Goal: Task Accomplishment & Management: Manage account settings

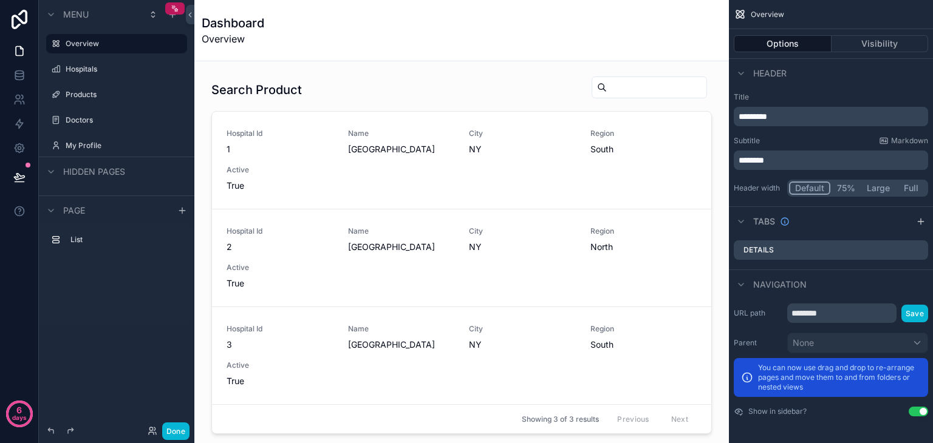
click at [430, 117] on div "scrollable content" at bounding box center [461, 255] width 515 height 368
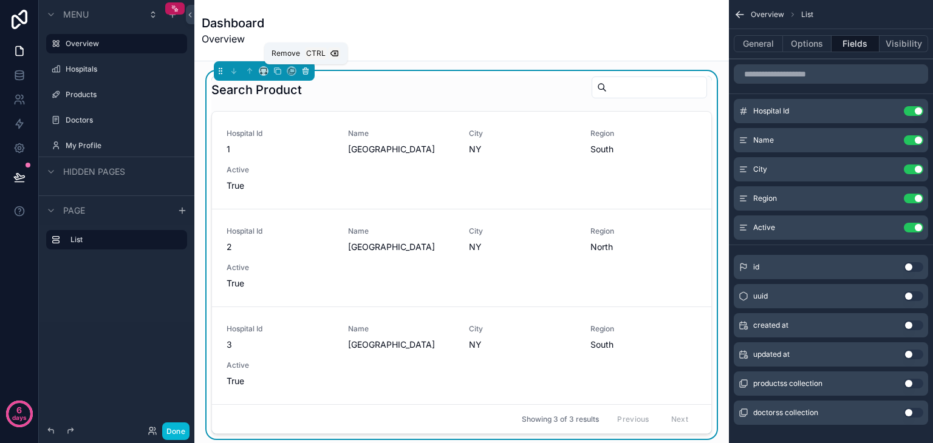
click at [308, 72] on icon "scrollable content" at bounding box center [305, 71] width 8 height 8
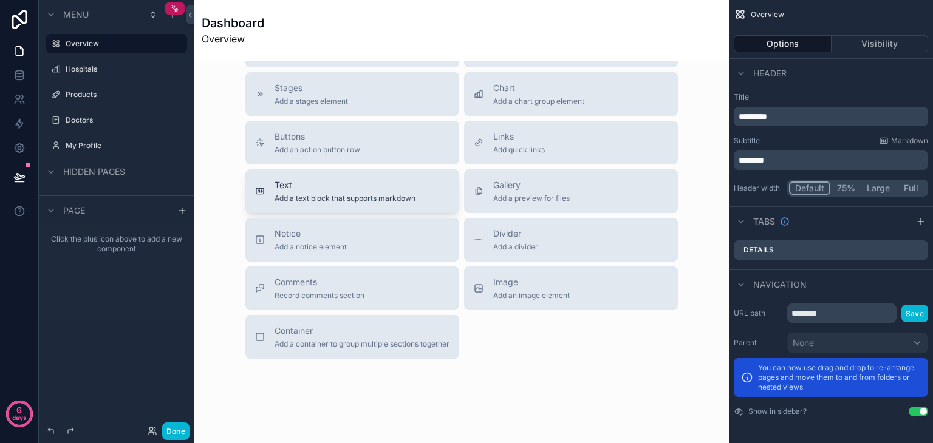
scroll to position [165, 0]
click at [379, 326] on span "Container" at bounding box center [361, 330] width 175 height 12
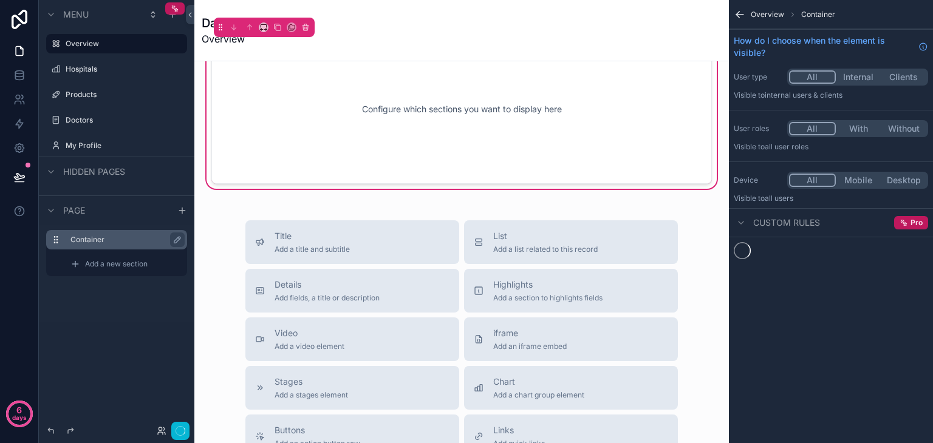
scroll to position [0, 0]
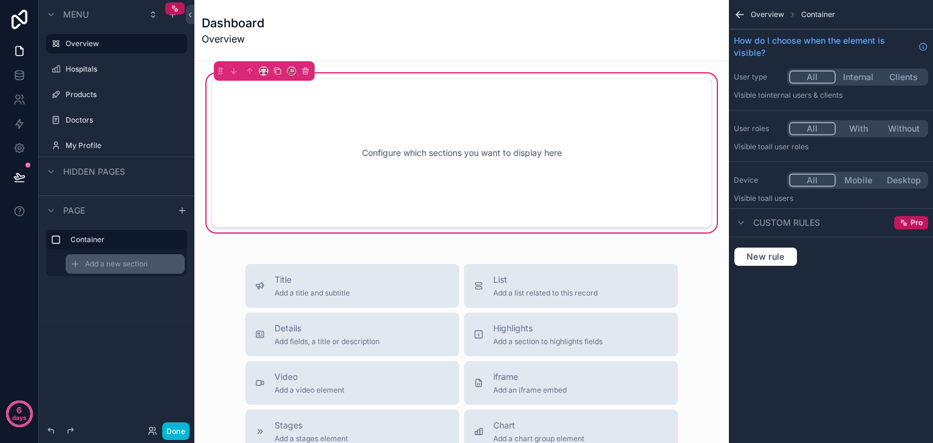
click at [132, 268] on span "Add a new section" at bounding box center [116, 264] width 63 height 10
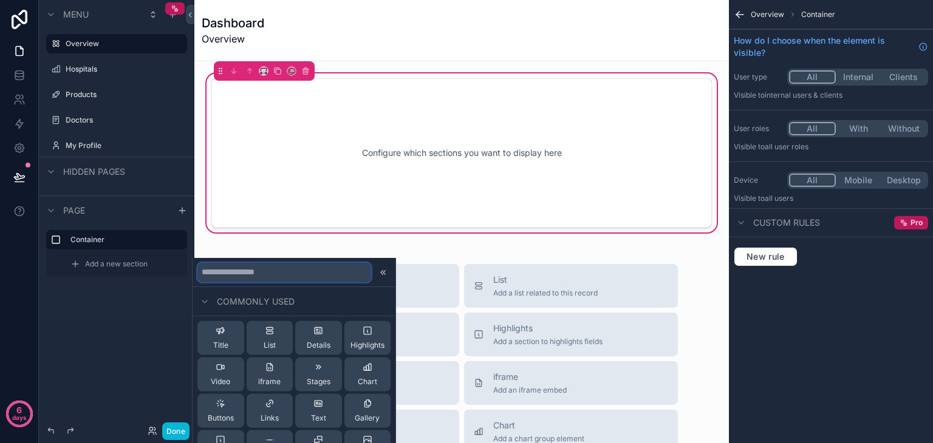
click at [254, 275] on input "text" at bounding box center [284, 271] width 174 height 19
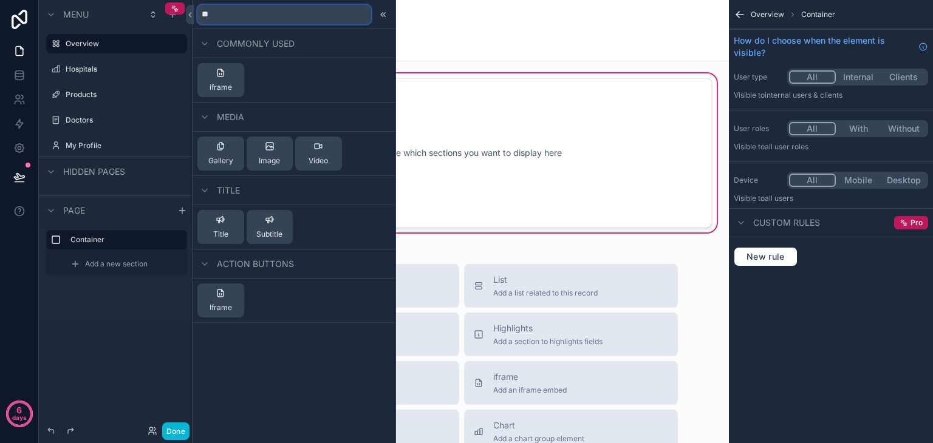
type input "*"
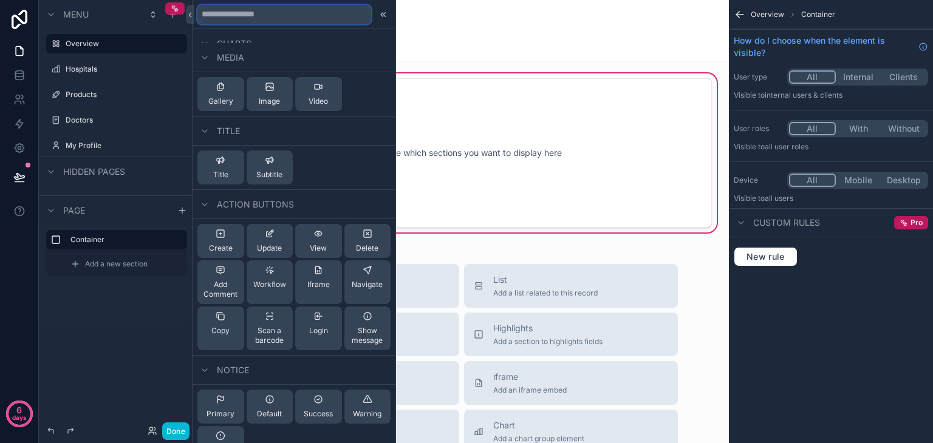
scroll to position [529, 0]
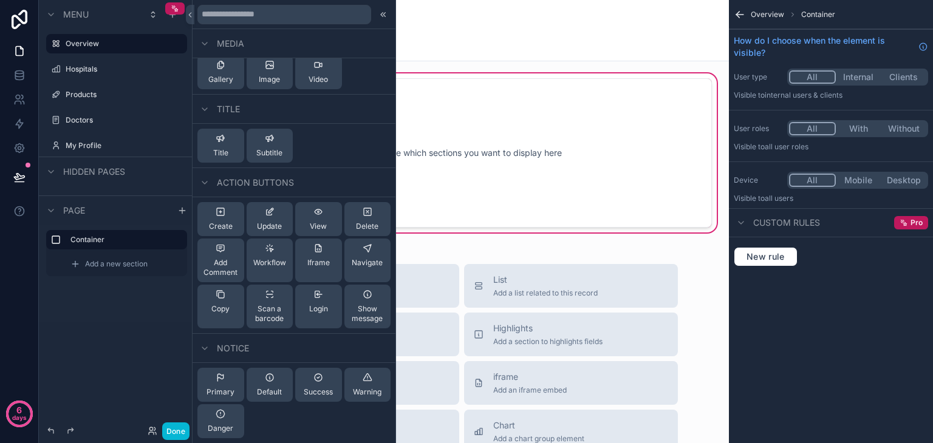
click at [554, 30] on div "Dashboard Overview" at bounding box center [462, 31] width 520 height 32
click at [10, 154] on link at bounding box center [19, 148] width 38 height 24
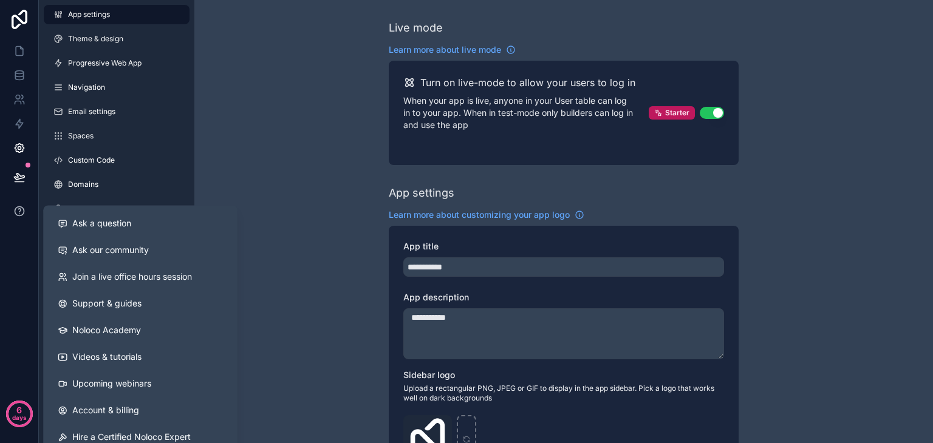
click at [16, 214] on icon at bounding box center [19, 210] width 9 height 9
click at [112, 229] on button "Ask a question" at bounding box center [140, 223] width 185 height 27
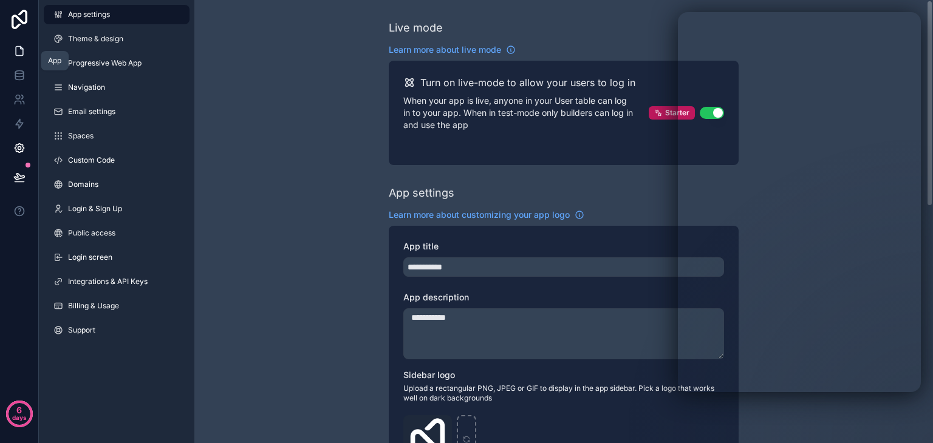
click at [18, 47] on icon at bounding box center [19, 51] width 12 height 12
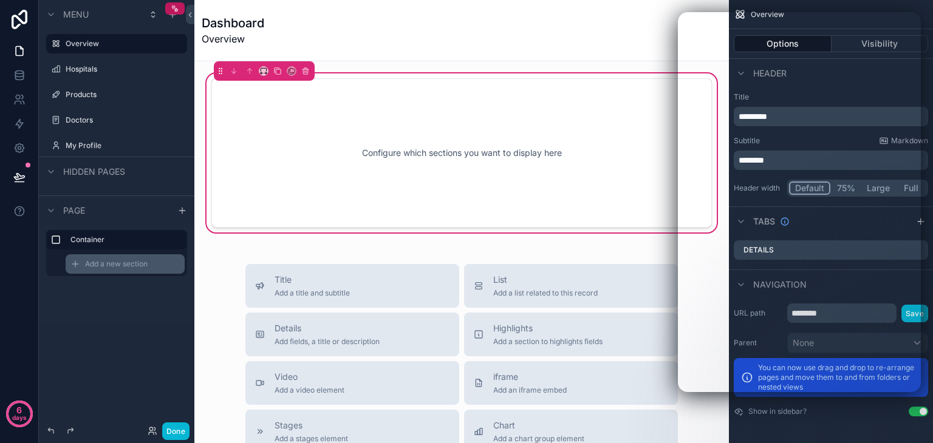
click at [136, 268] on span "Add a new section" at bounding box center [116, 264] width 63 height 10
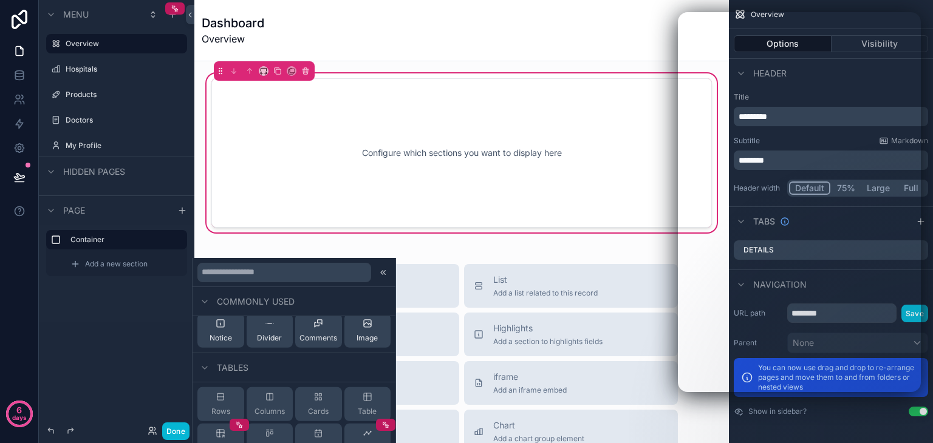
scroll to position [159, 0]
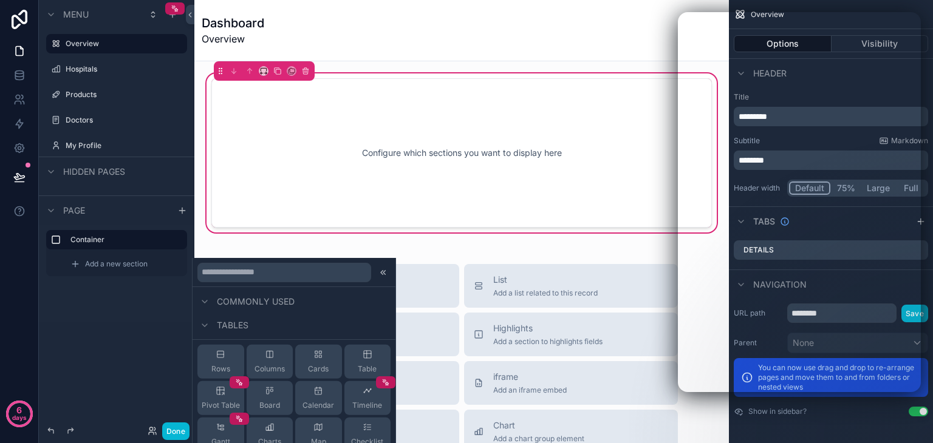
click at [270, 298] on span "Commonly used" at bounding box center [256, 301] width 78 height 12
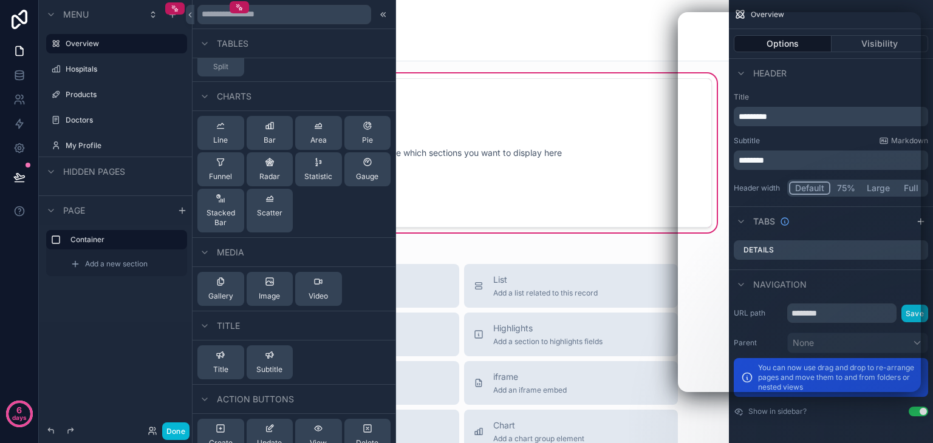
scroll to position [5, 0]
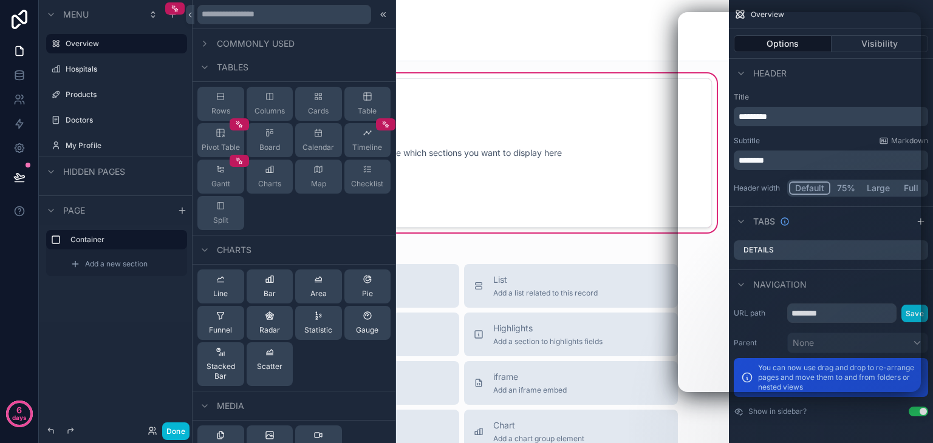
click at [234, 42] on span "Commonly used" at bounding box center [256, 44] width 78 height 12
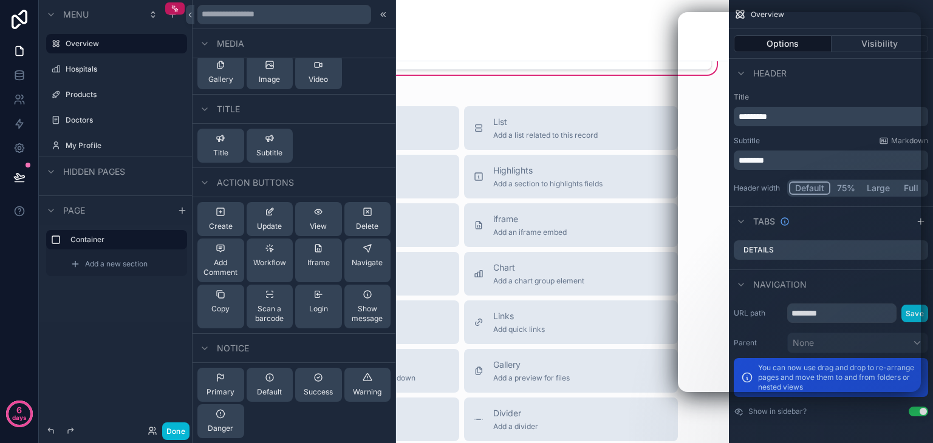
scroll to position [369, 0]
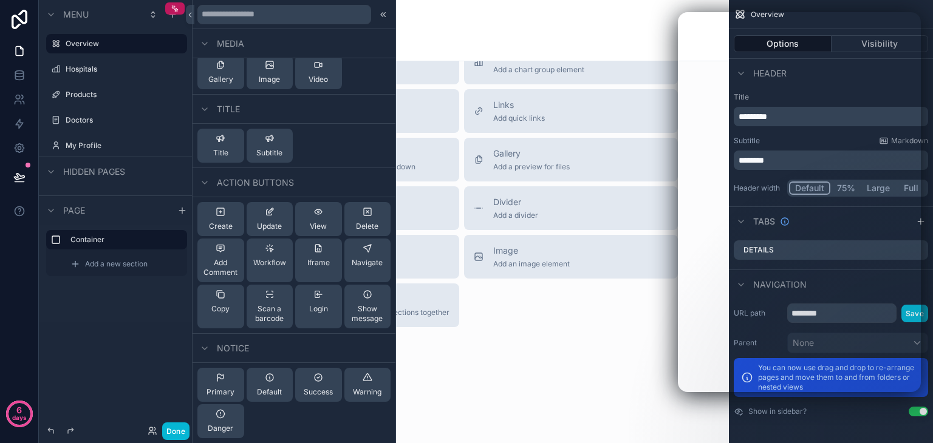
click at [549, 337] on div "Configure which sections you want to display here Title Add a title and subtitl…" at bounding box center [461, 58] width 534 height 732
click at [535, 336] on div "Configure which sections you want to display here Title Add a title and subtitl…" at bounding box center [461, 58] width 534 height 732
click at [459, 32] on div "Dashboard Overview" at bounding box center [462, 31] width 520 height 32
click at [378, 15] on icon at bounding box center [383, 15] width 10 height 10
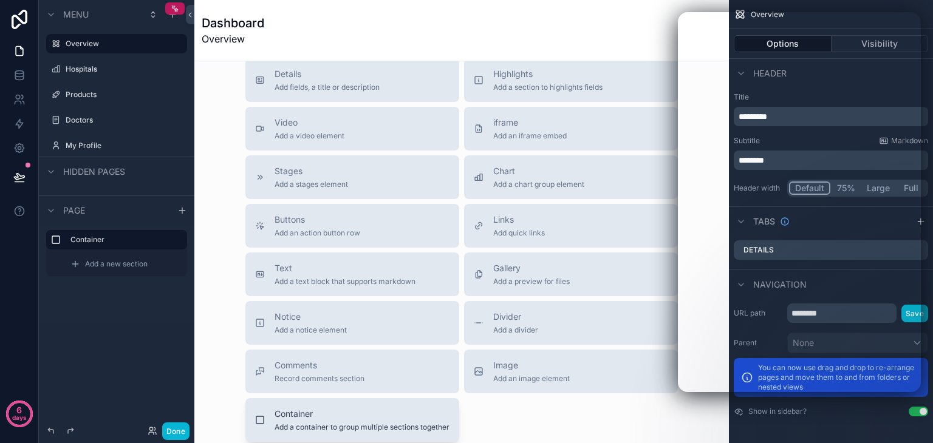
scroll to position [250, 0]
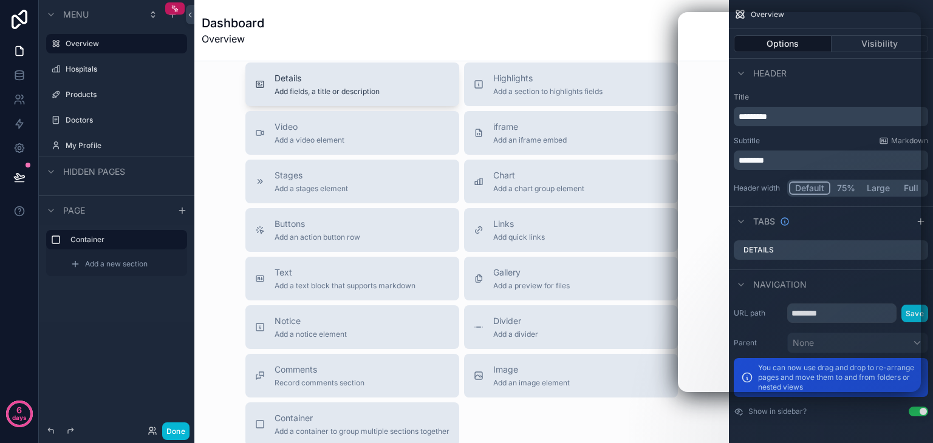
click at [338, 95] on span "Add fields, a title or description" at bounding box center [326, 92] width 105 height 10
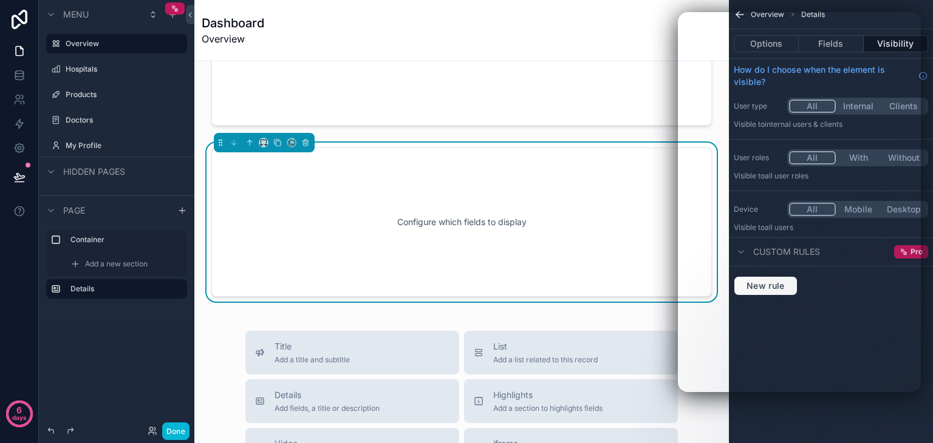
scroll to position [0, 0]
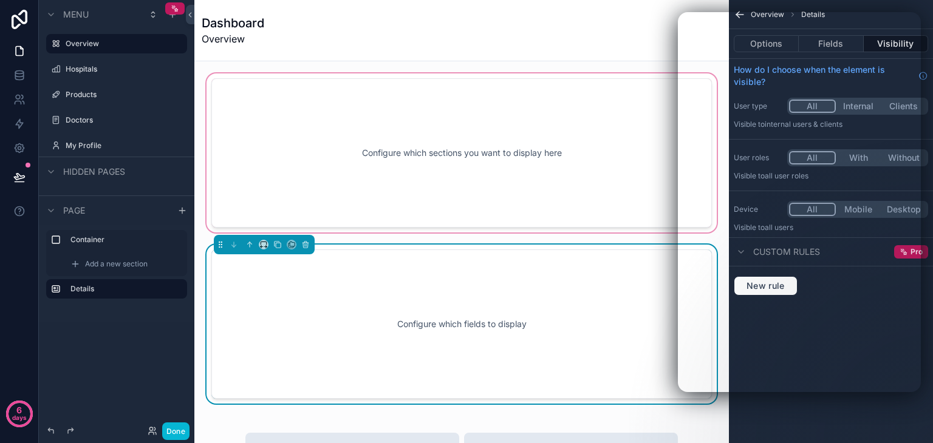
click at [435, 110] on div "scrollable content" at bounding box center [461, 153] width 515 height 164
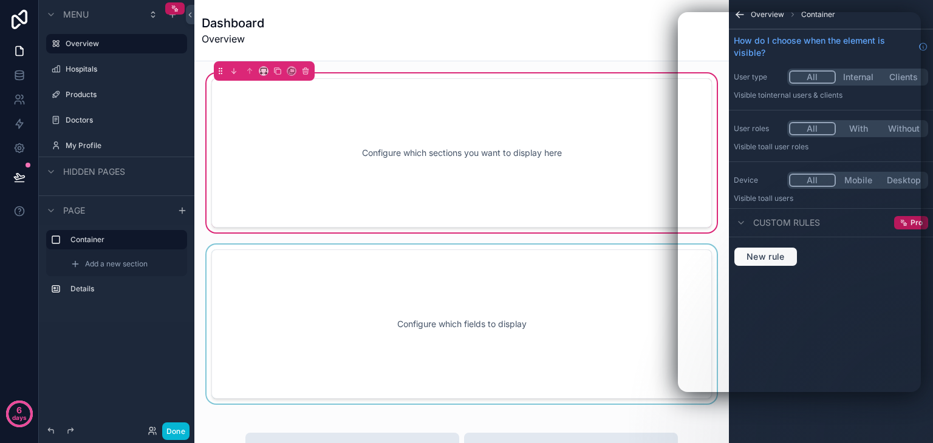
click at [430, 297] on div "scrollable content" at bounding box center [461, 324] width 515 height 159
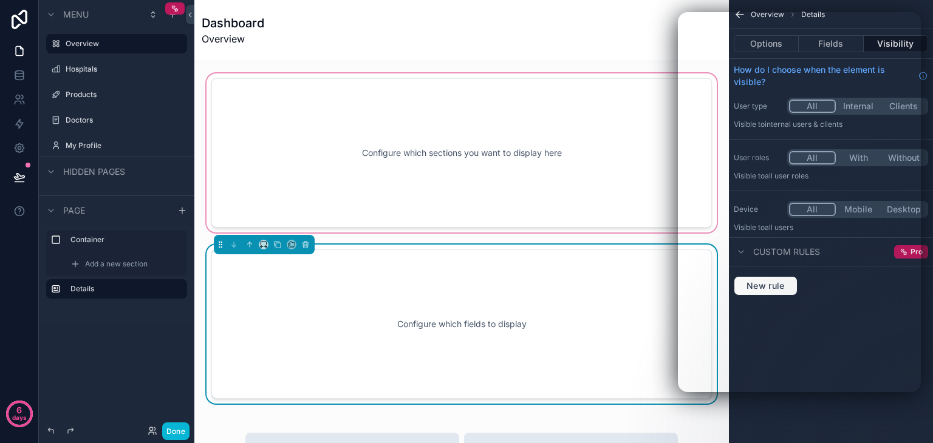
click at [145, 365] on div "Menu Overview Hospitals Products Doctors My Profile Hidden pages Page Container…" at bounding box center [116, 214] width 155 height 429
click at [133, 290] on label "Details" at bounding box center [123, 289] width 107 height 10
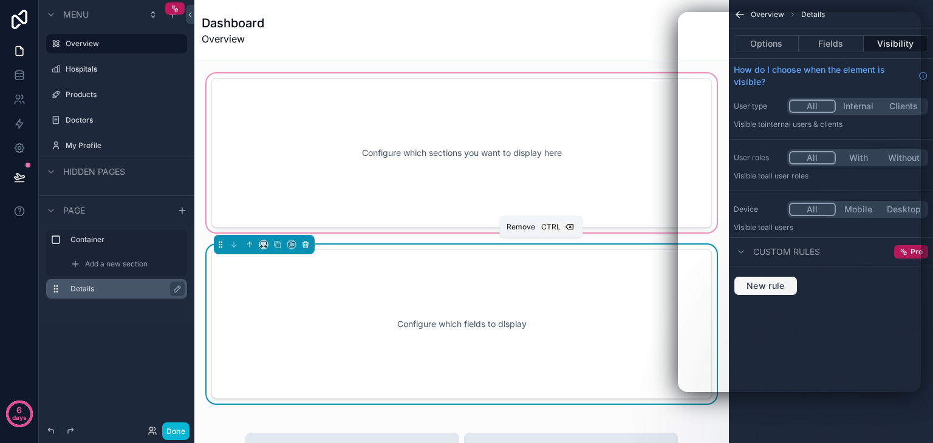
click at [306, 243] on icon "scrollable content" at bounding box center [305, 244] width 8 height 8
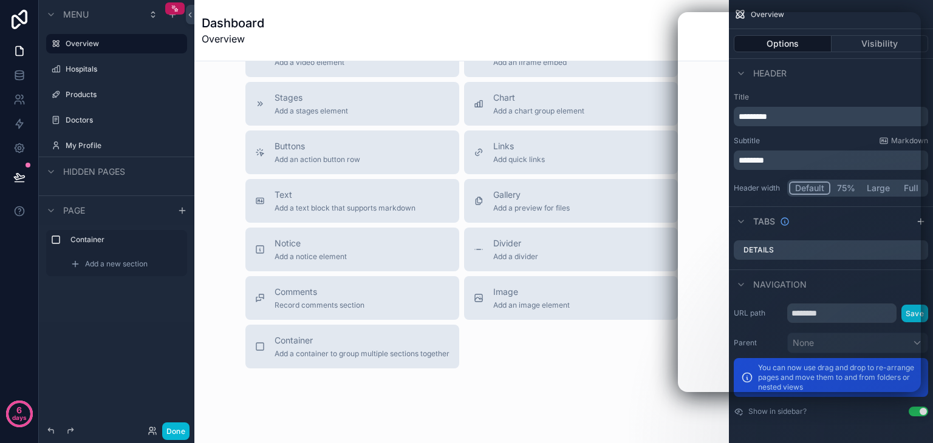
scroll to position [369, 0]
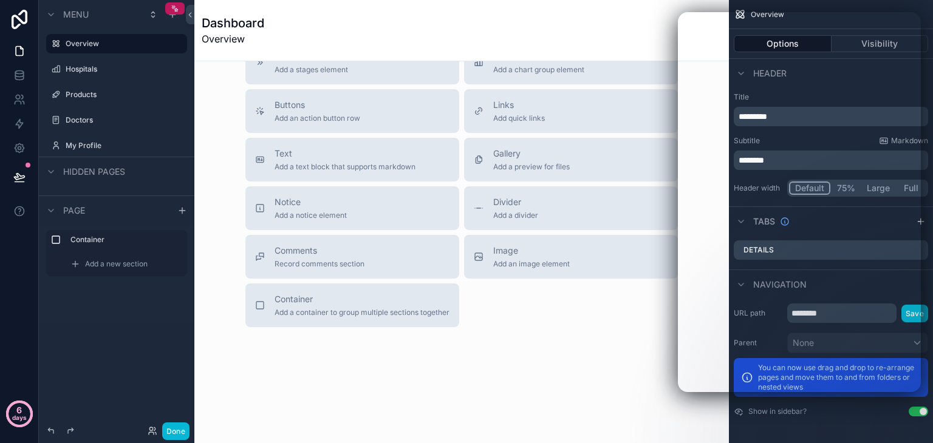
click at [16, 413] on p "days" at bounding box center [19, 417] width 15 height 17
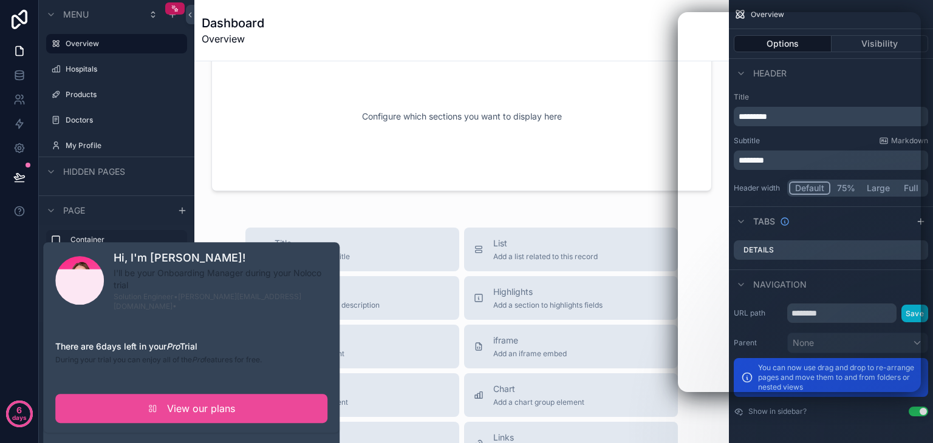
scroll to position [0, 0]
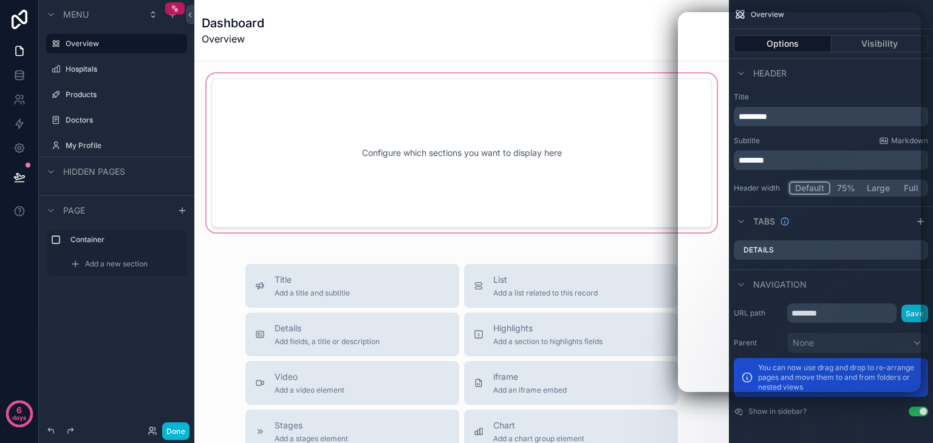
click at [440, 169] on div "scrollable content" at bounding box center [461, 153] width 515 height 164
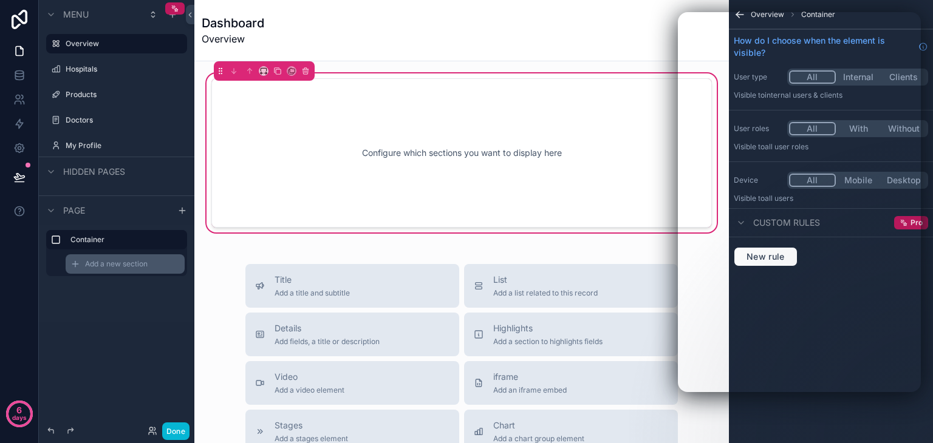
click at [100, 259] on span "Add a new section" at bounding box center [116, 264] width 63 height 10
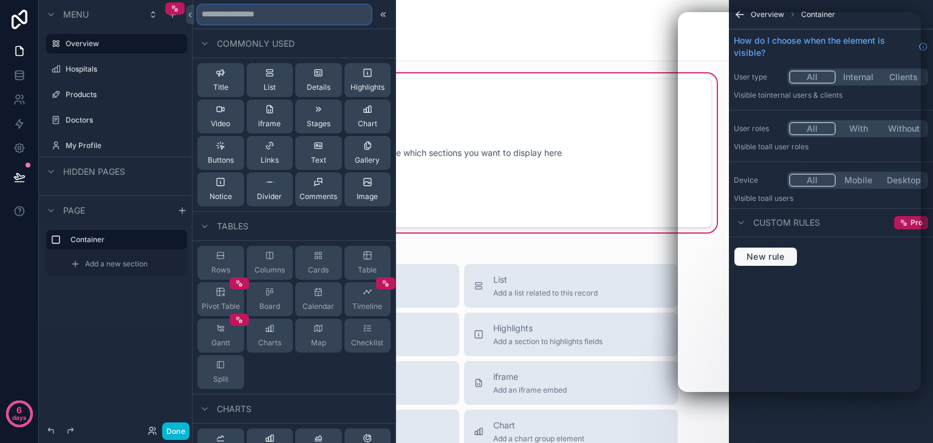
click at [253, 15] on input "text" at bounding box center [284, 14] width 174 height 19
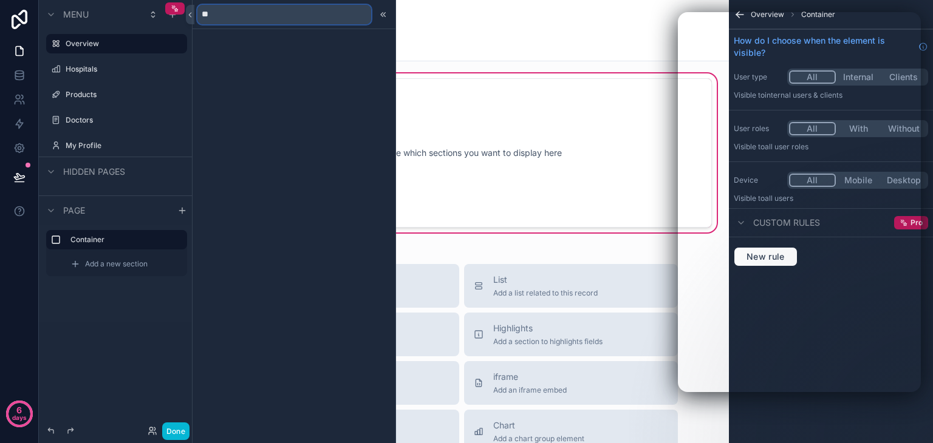
type input "*"
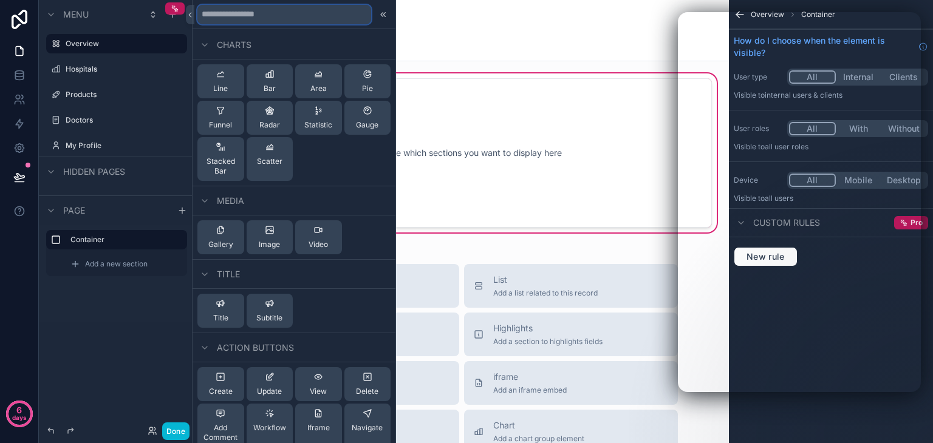
scroll to position [529, 0]
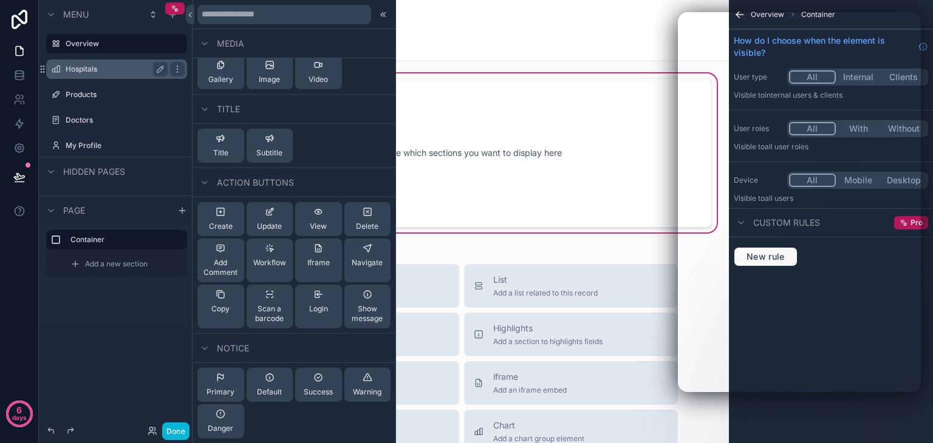
click at [91, 74] on div "Hospitals" at bounding box center [117, 69] width 102 height 15
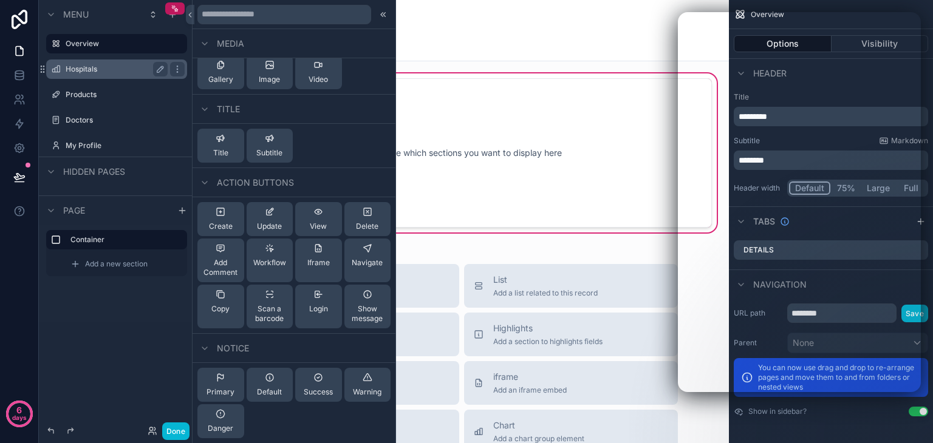
click at [106, 69] on label "Hospitals" at bounding box center [114, 69] width 97 height 10
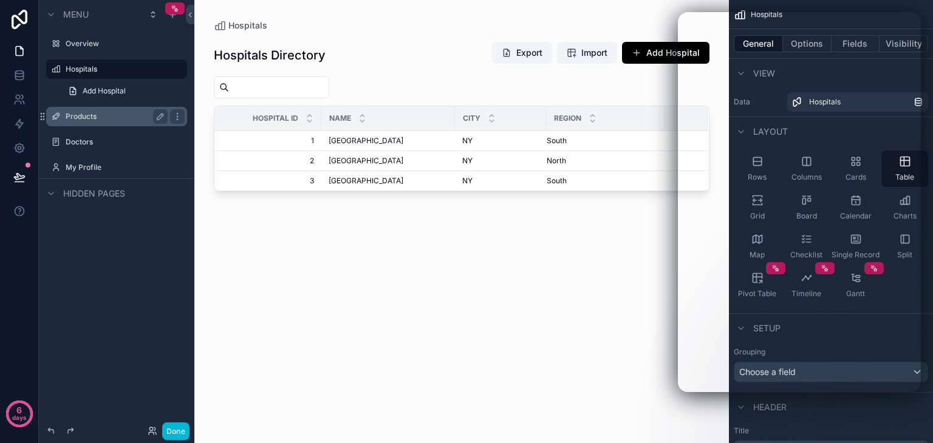
click at [87, 117] on label "Products" at bounding box center [114, 117] width 97 height 10
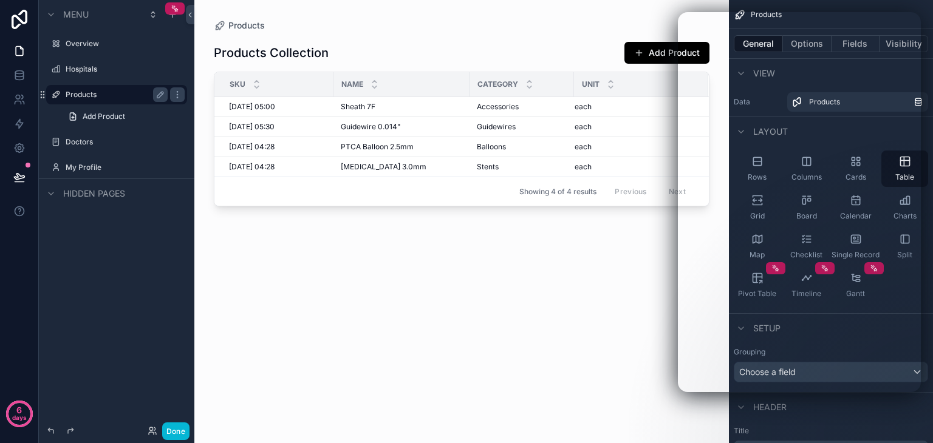
click at [419, 52] on div "scrollable content" at bounding box center [461, 214] width 534 height 429
click at [242, 345] on div "Products Collection Add Product Sku Name Category Unit [DATE] 05:00 [DATE] 05:0…" at bounding box center [461, 230] width 495 height 397
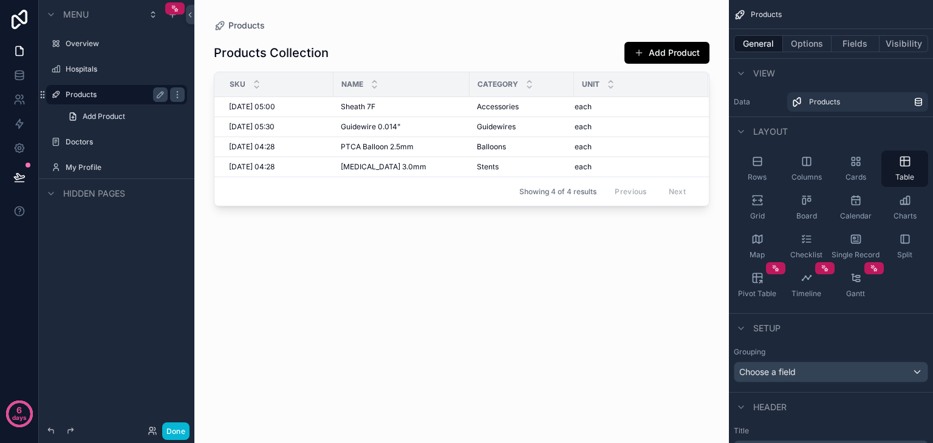
click at [77, 302] on div "Menu Overview Hospitals Products Add Product Doctors My Profile Hidden pages" at bounding box center [116, 214] width 155 height 429
click at [180, 434] on button "Done" at bounding box center [175, 432] width 27 height 18
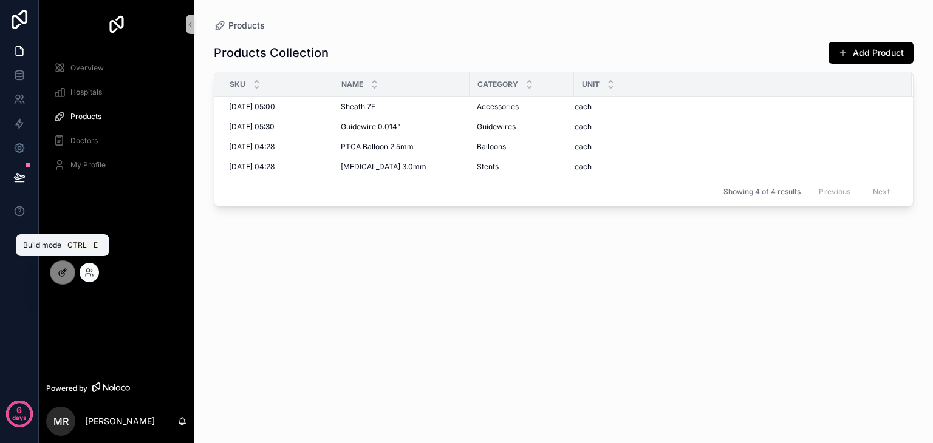
click at [60, 261] on div at bounding box center [62, 272] width 24 height 23
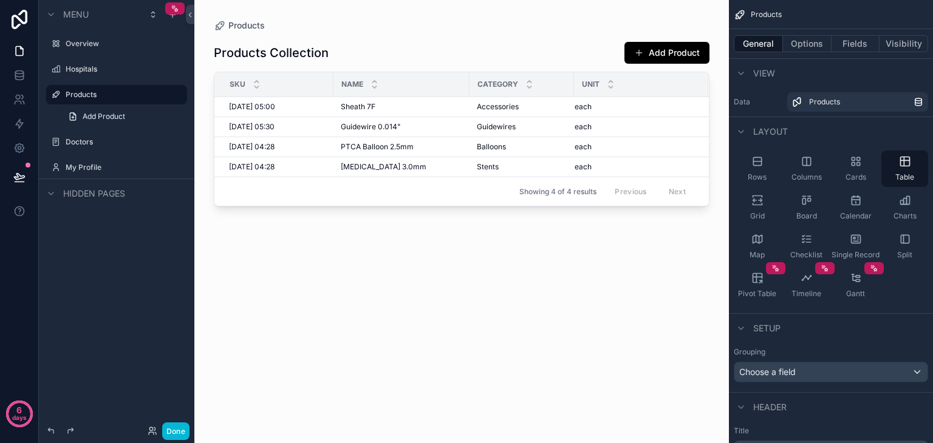
click at [357, 63] on div "scrollable content" at bounding box center [461, 214] width 534 height 429
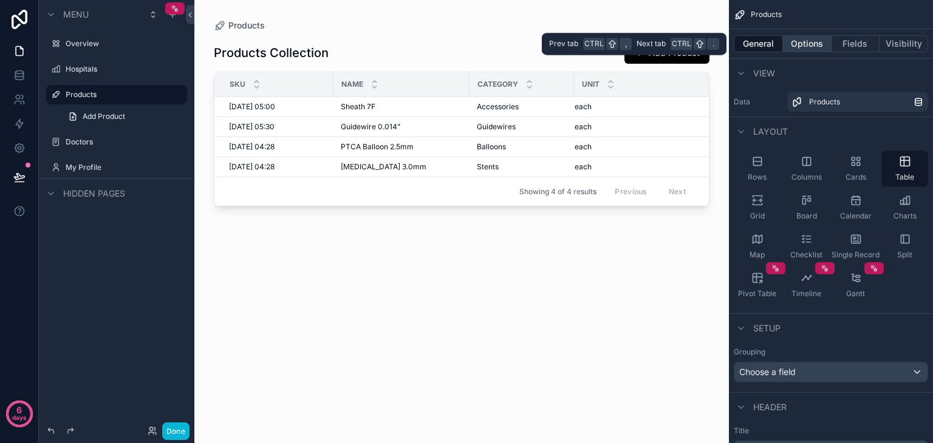
click at [809, 43] on button "Options" at bounding box center [807, 43] width 49 height 17
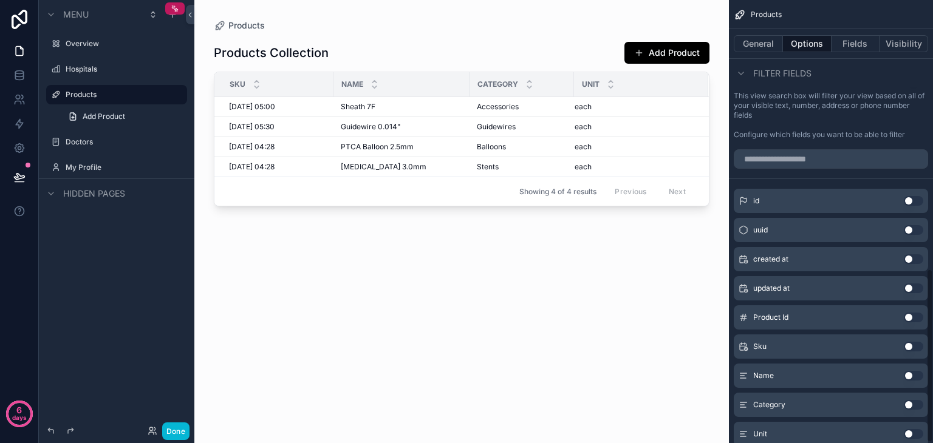
scroll to position [685, 0]
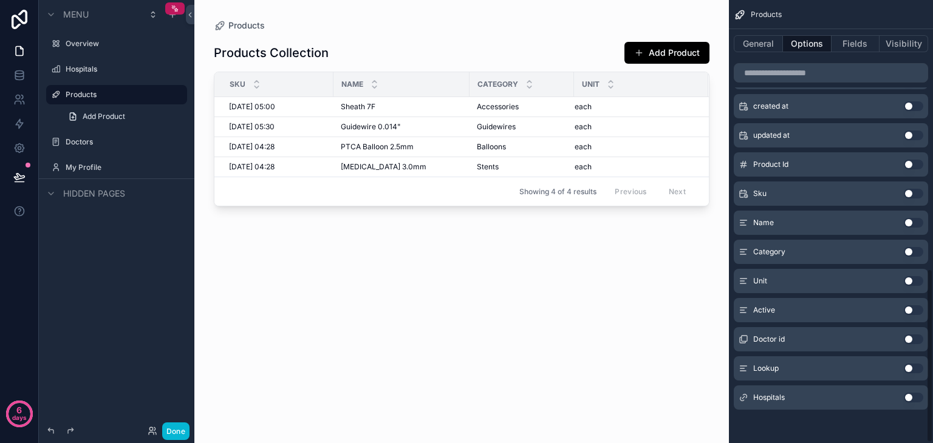
click at [907, 395] on button "Use setting" at bounding box center [912, 398] width 19 height 10
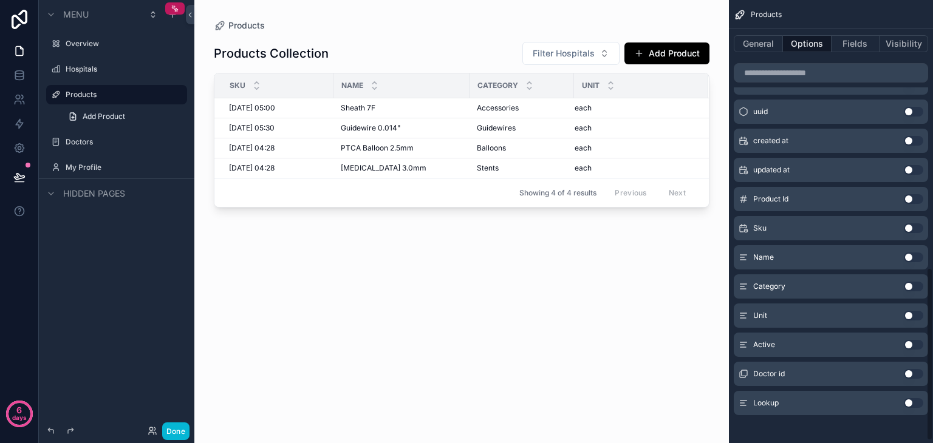
click at [906, 341] on button "Use setting" at bounding box center [912, 345] width 19 height 10
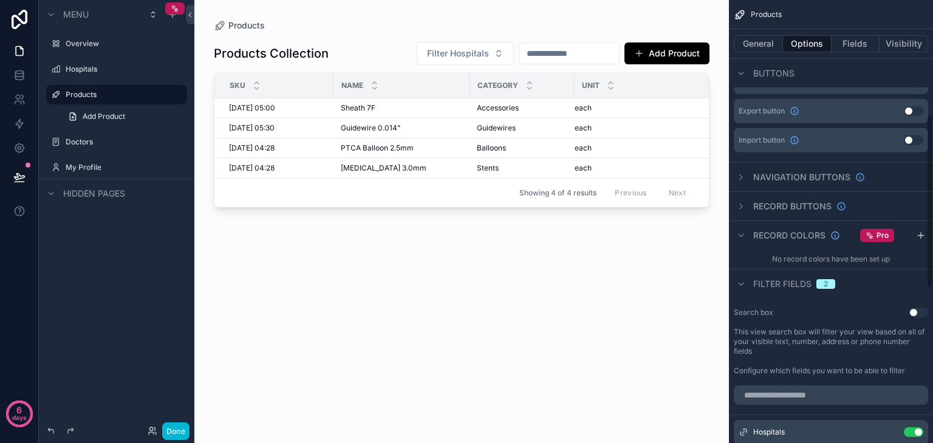
scroll to position [295, 0]
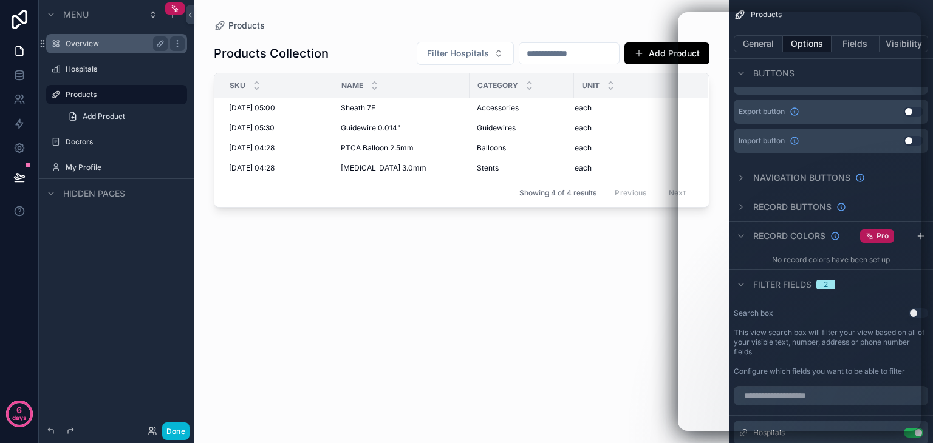
click at [100, 43] on label "Overview" at bounding box center [114, 44] width 97 height 10
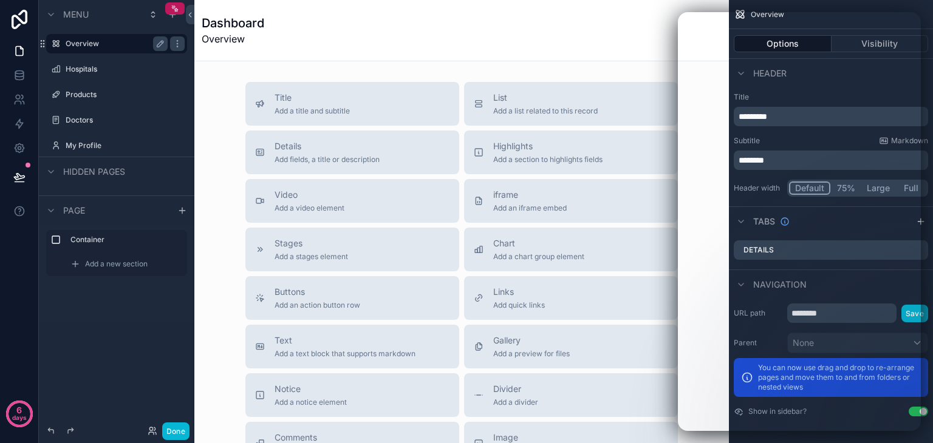
scroll to position [172, 0]
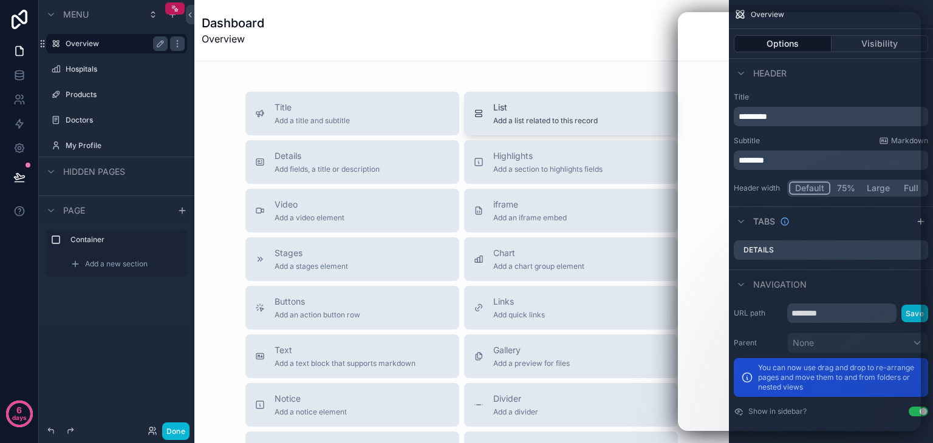
click at [544, 114] on div "List Add a list related to this record" at bounding box center [545, 113] width 104 height 24
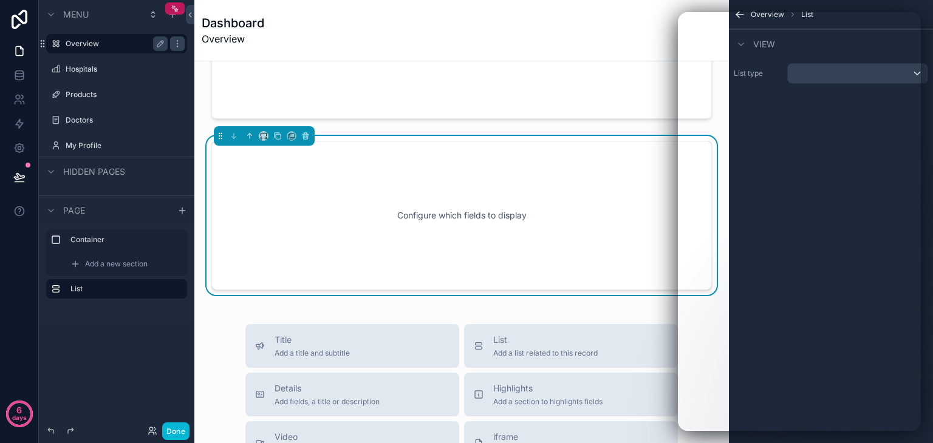
scroll to position [102, 0]
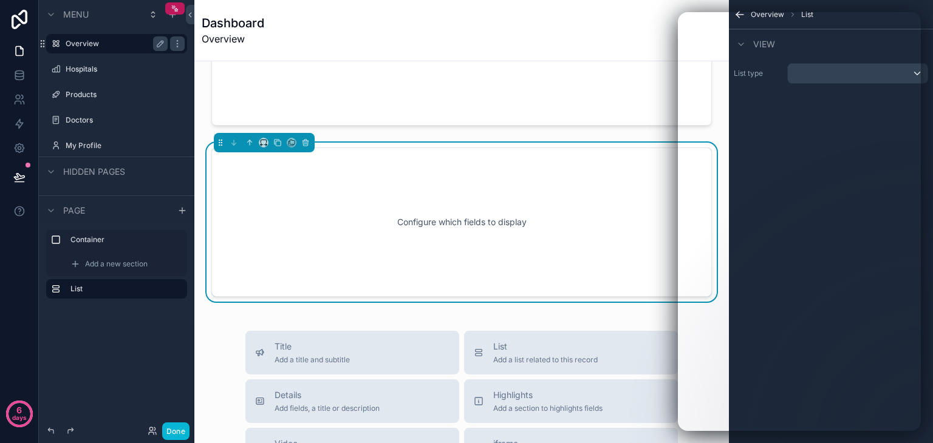
click at [481, 243] on div "Configure which fields to display" at bounding box center [461, 222] width 460 height 109
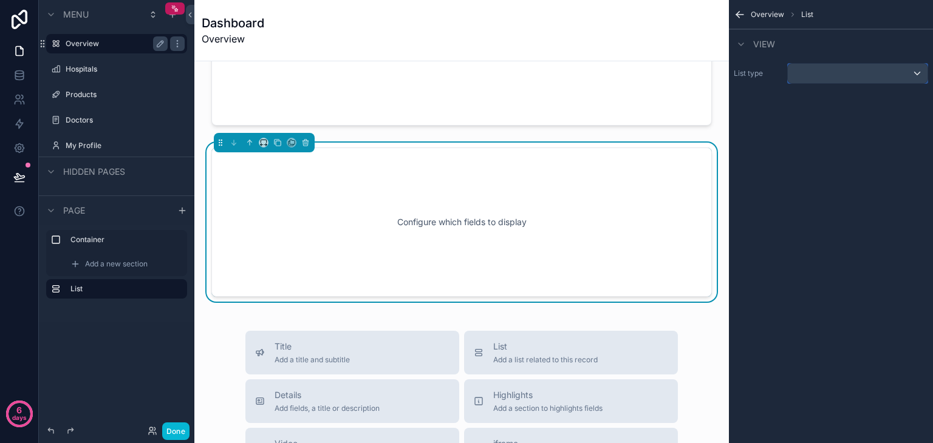
click at [835, 73] on div "scrollable content" at bounding box center [857, 73] width 140 height 19
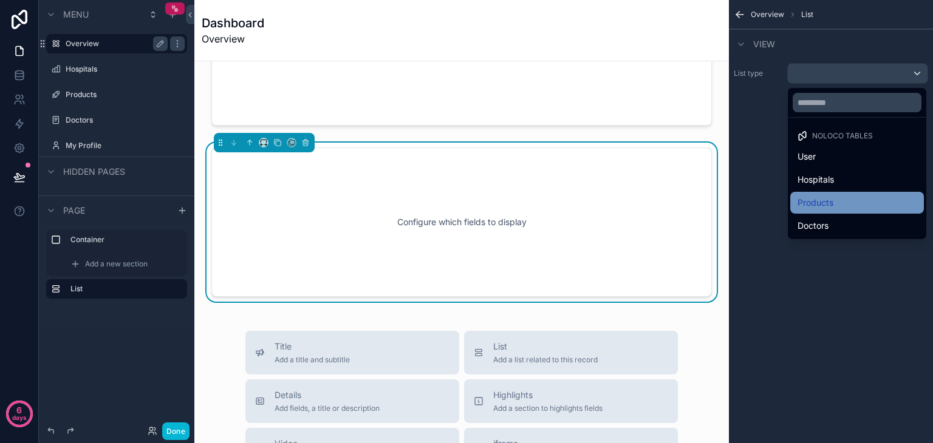
click at [827, 195] on span "Products" at bounding box center [815, 202] width 36 height 15
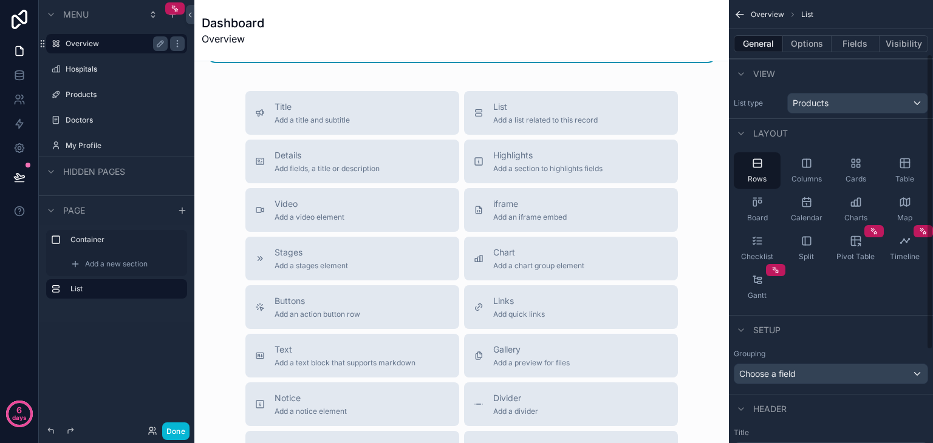
scroll to position [221, 0]
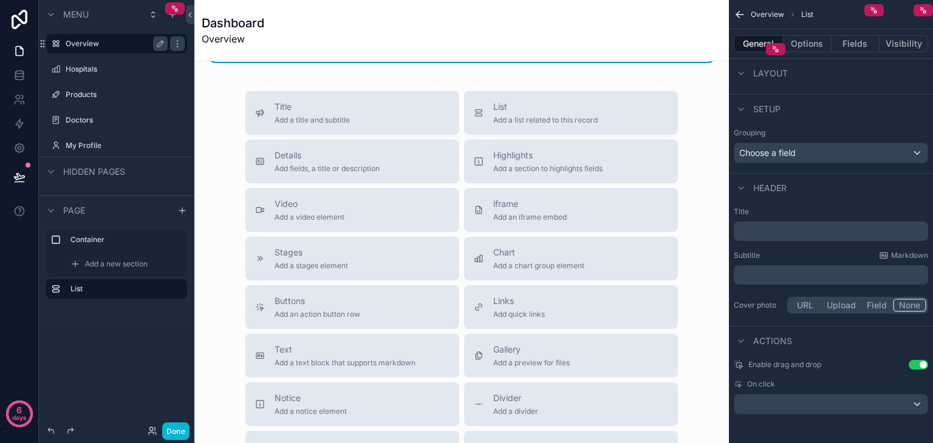
click at [773, 386] on span "On click" at bounding box center [761, 384] width 28 height 10
click at [805, 402] on div "scrollable content" at bounding box center [830, 404] width 193 height 19
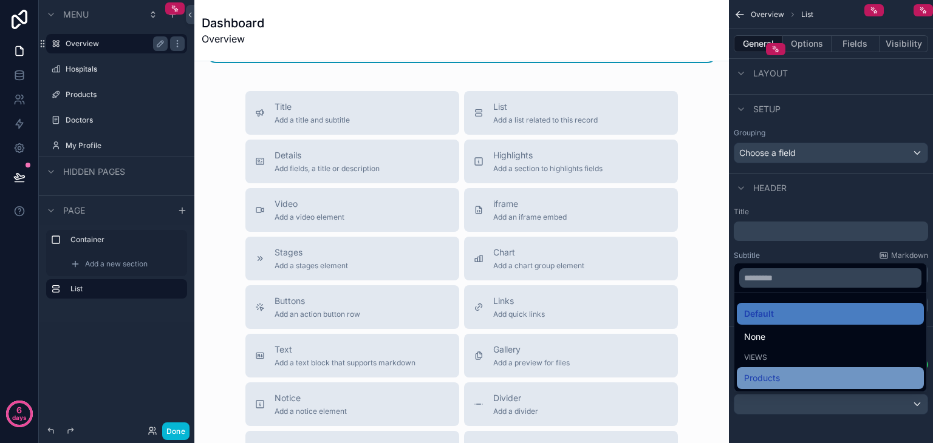
click at [776, 375] on span "Products" at bounding box center [762, 378] width 36 height 15
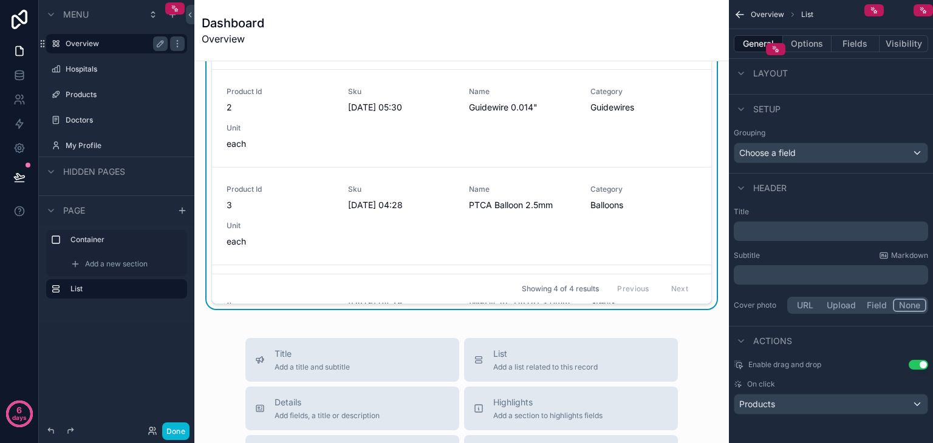
scroll to position [308, 0]
click at [406, 202] on span "[DATE] 04:28" at bounding box center [401, 206] width 107 height 12
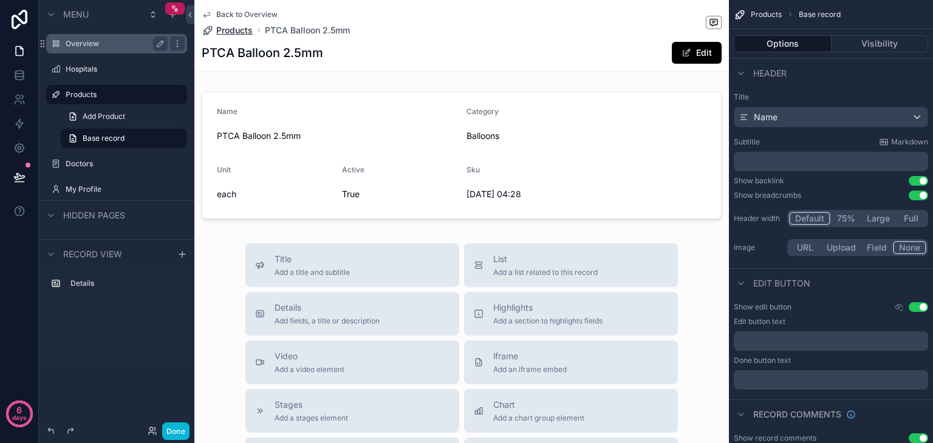
click at [233, 30] on span "Products" at bounding box center [234, 30] width 36 height 12
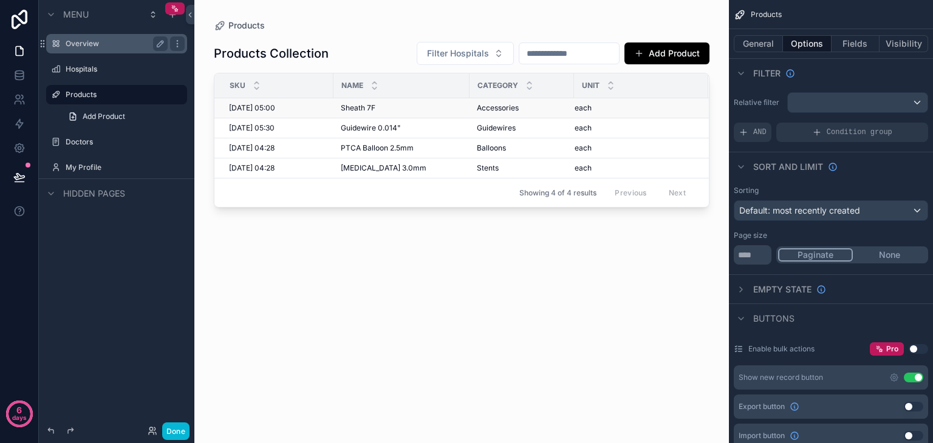
click at [459, 99] on td "Sheath 7F Sheath 7F" at bounding box center [401, 108] width 136 height 20
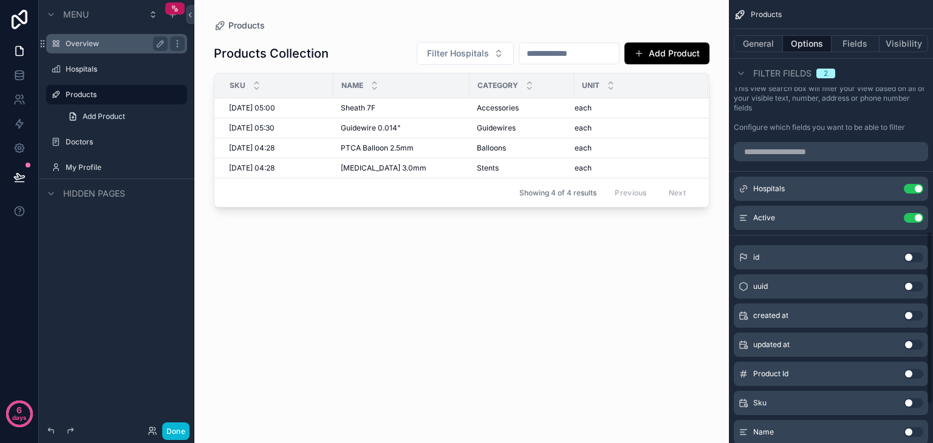
scroll to position [690, 0]
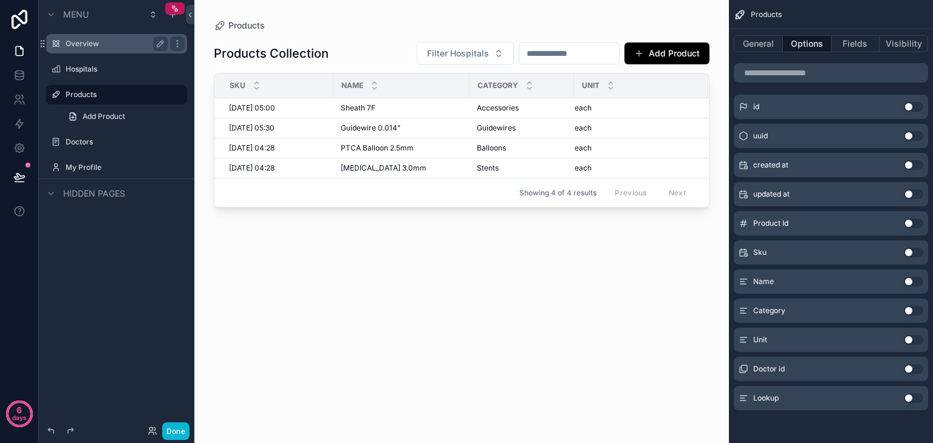
click at [117, 53] on div "Overview" at bounding box center [117, 43] width 136 height 19
click at [95, 41] on label "Overview" at bounding box center [123, 44] width 114 height 10
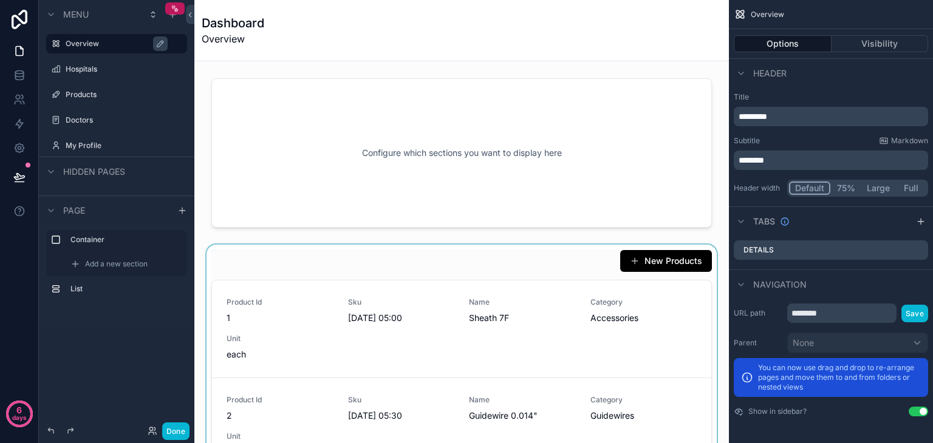
click at [362, 272] on div "scrollable content" at bounding box center [461, 431] width 515 height 373
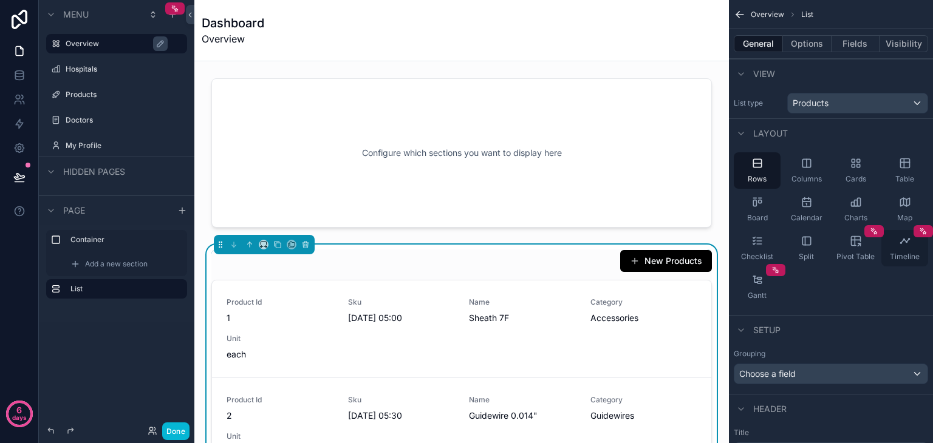
click at [906, 248] on div "Timeline" at bounding box center [904, 248] width 47 height 36
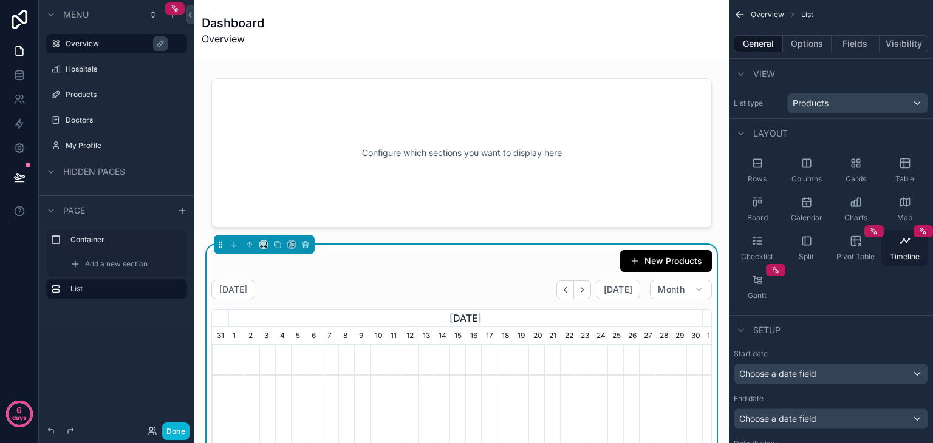
scroll to position [0, 490]
click at [827, 241] on div "Split" at bounding box center [806, 248] width 47 height 36
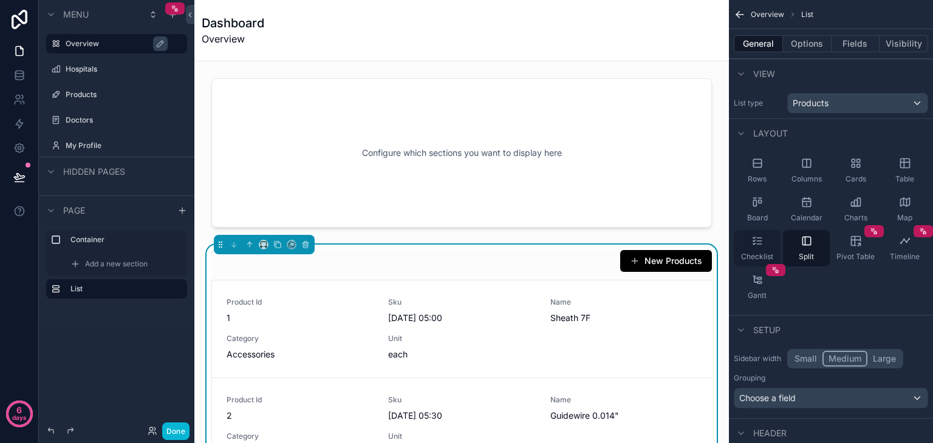
click at [755, 239] on icon "scrollable content" at bounding box center [757, 241] width 12 height 12
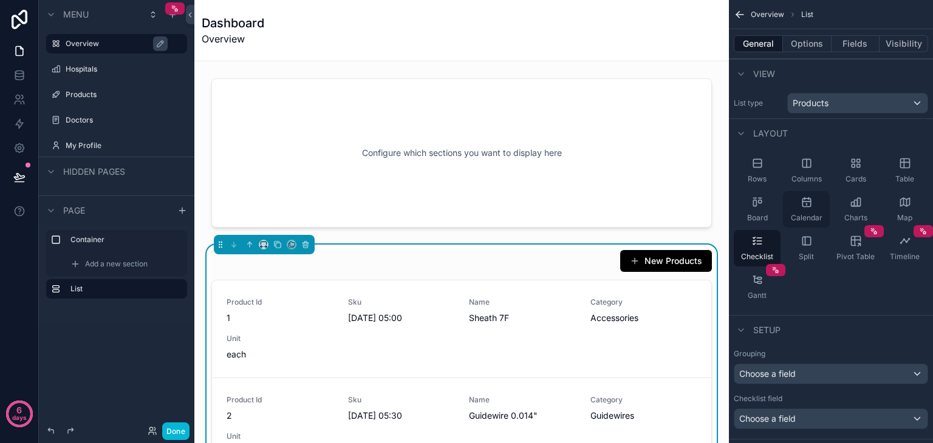
click at [789, 204] on div "Calendar" at bounding box center [806, 209] width 47 height 36
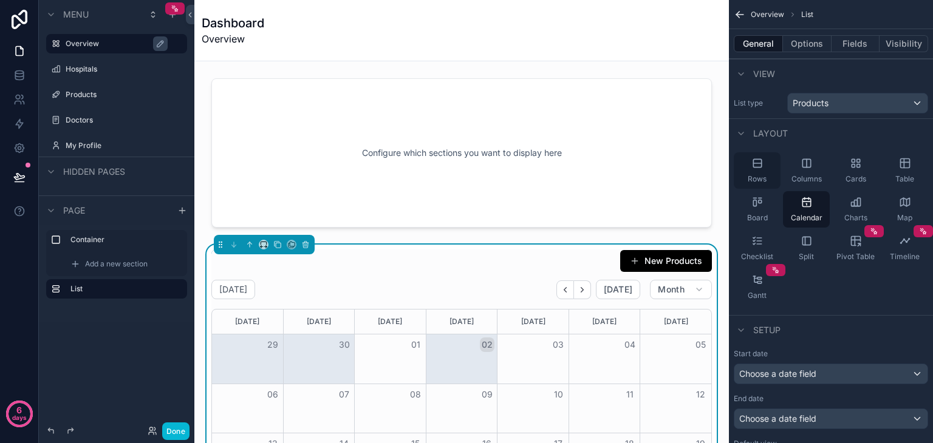
click at [763, 181] on span "Rows" at bounding box center [756, 179] width 19 height 10
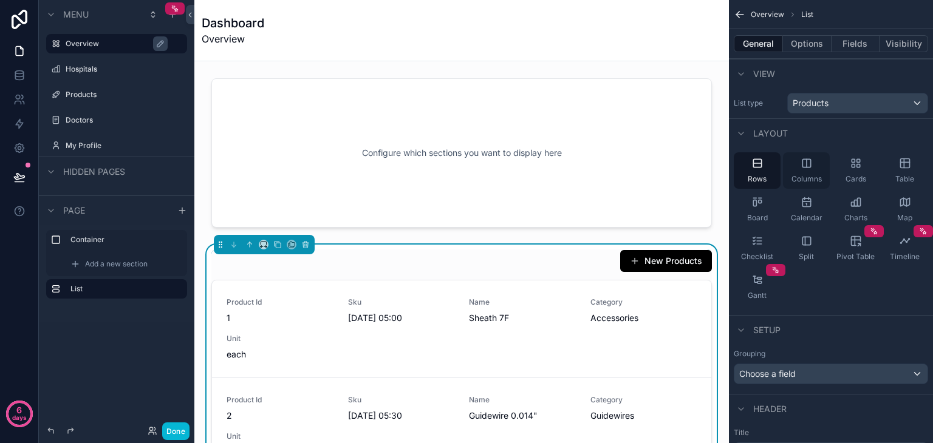
click at [800, 175] on span "Columns" at bounding box center [806, 179] width 30 height 10
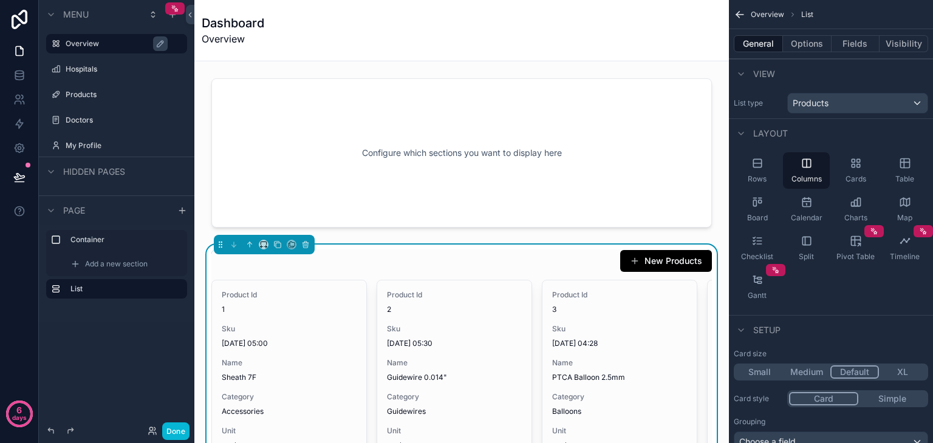
click at [891, 392] on button "Simple" at bounding box center [892, 398] width 68 height 13
click at [850, 197] on icon "scrollable content" at bounding box center [855, 202] width 12 height 12
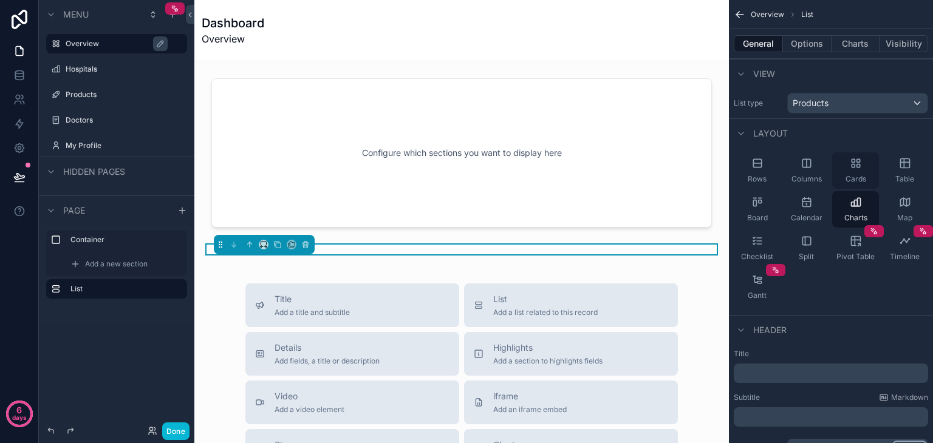
click at [859, 177] on span "Cards" at bounding box center [855, 179] width 21 height 10
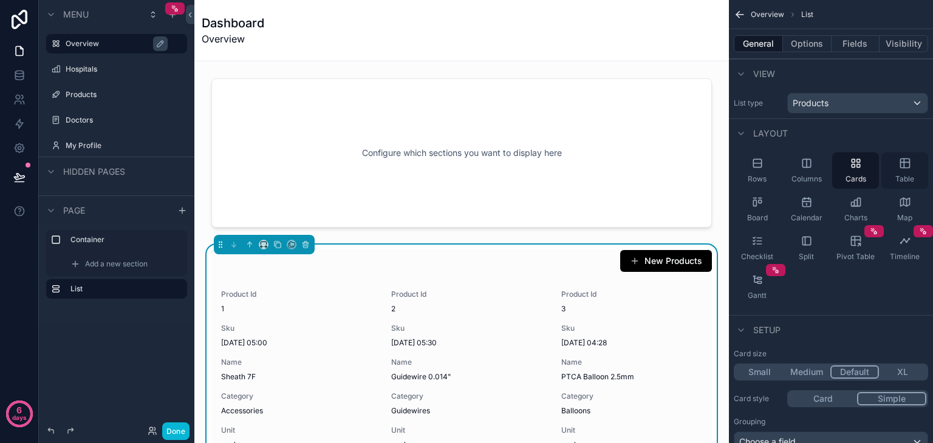
click at [899, 168] on icon "scrollable content" at bounding box center [905, 163] width 12 height 12
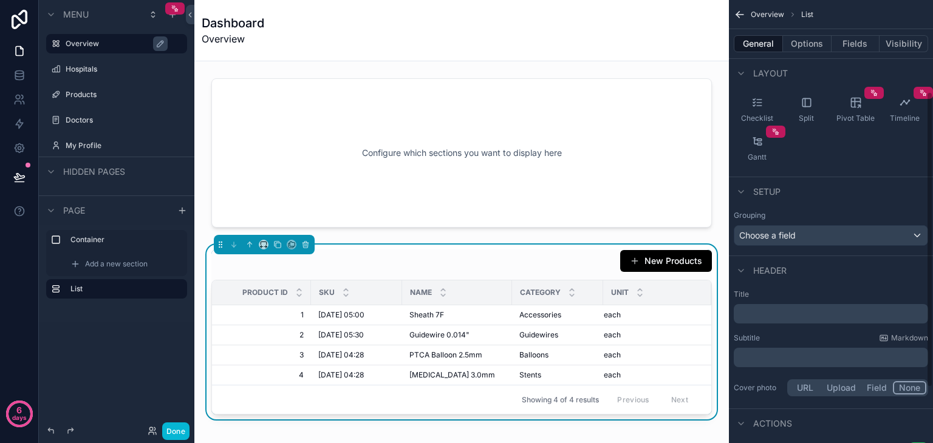
scroll to position [221, 0]
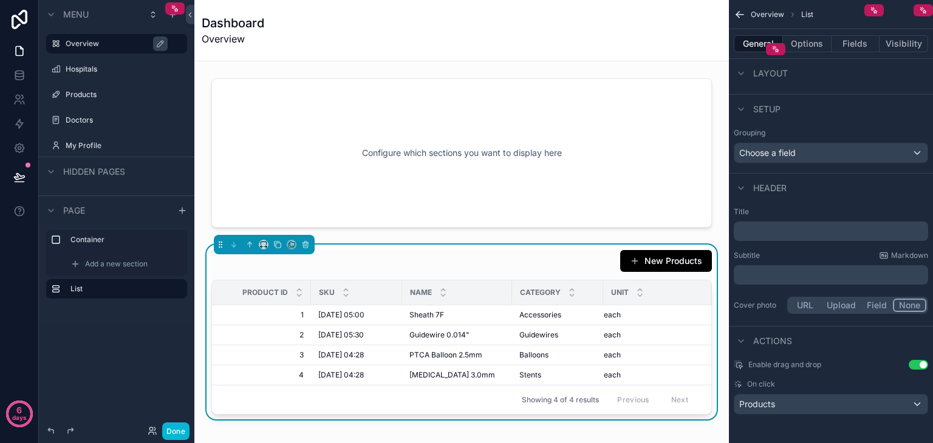
click at [806, 302] on button "URL" at bounding box center [805, 305] width 32 height 13
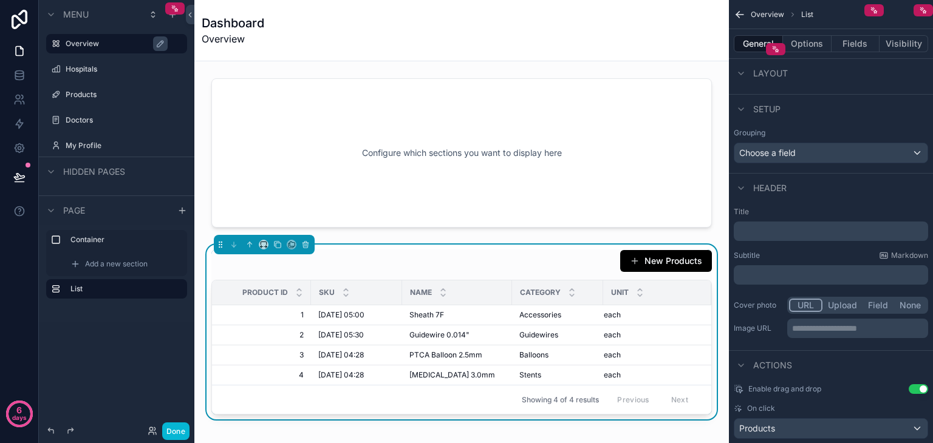
scroll to position [245, 0]
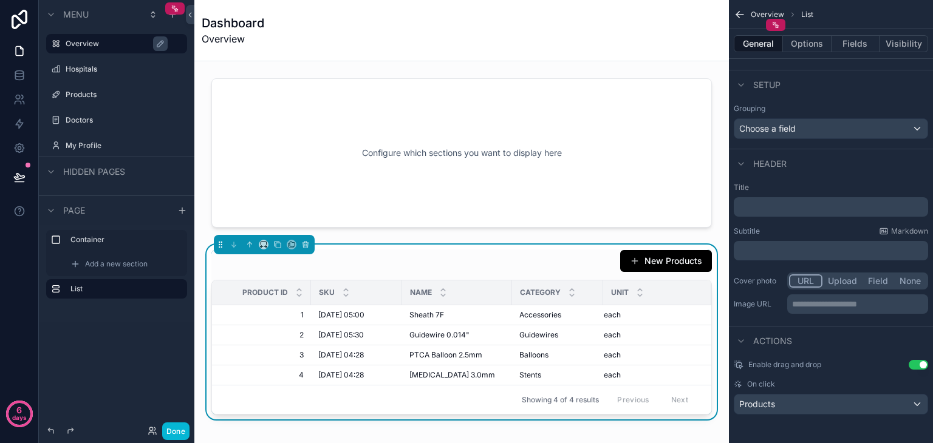
click at [919, 364] on button "Use setting" at bounding box center [917, 365] width 19 height 10
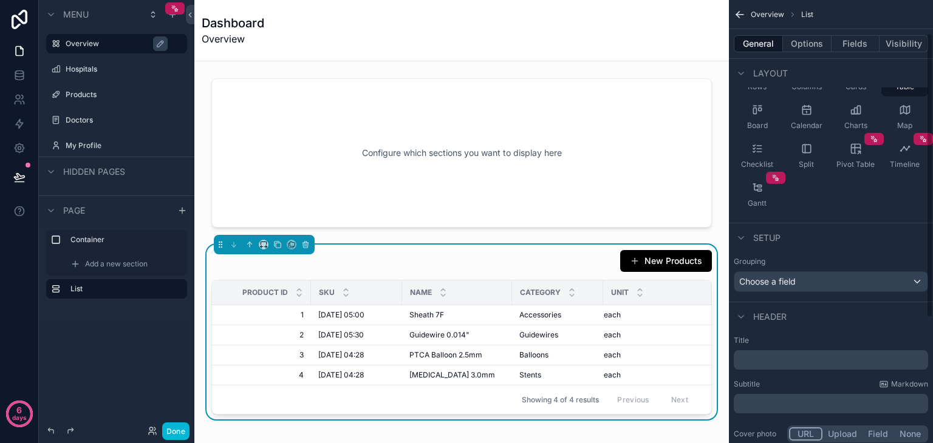
scroll to position [0, 0]
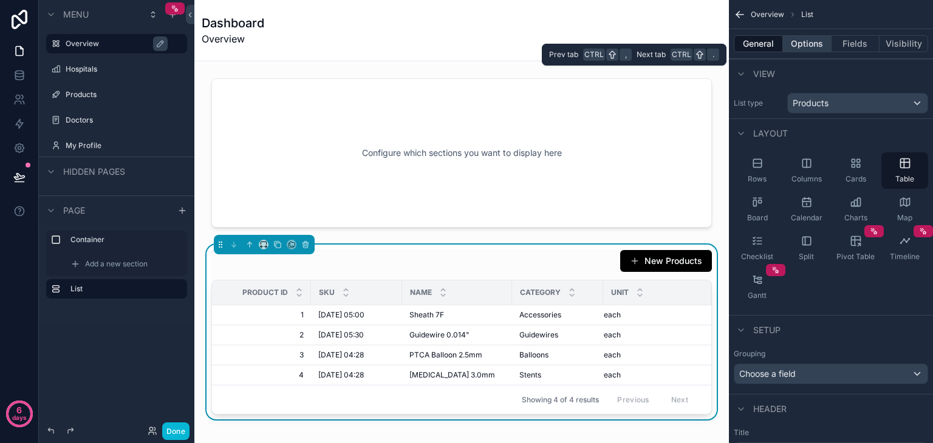
click at [811, 41] on button "Options" at bounding box center [807, 43] width 49 height 17
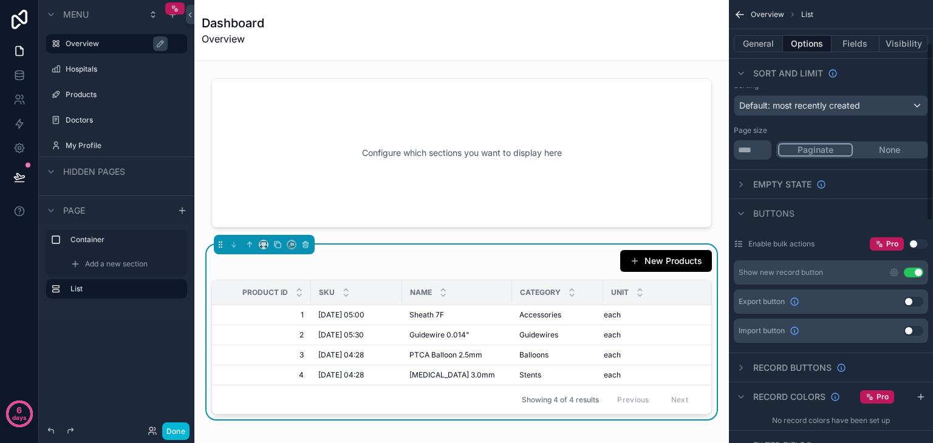
scroll to position [107, 0]
click at [93, 49] on div "Overview" at bounding box center [125, 43] width 119 height 15
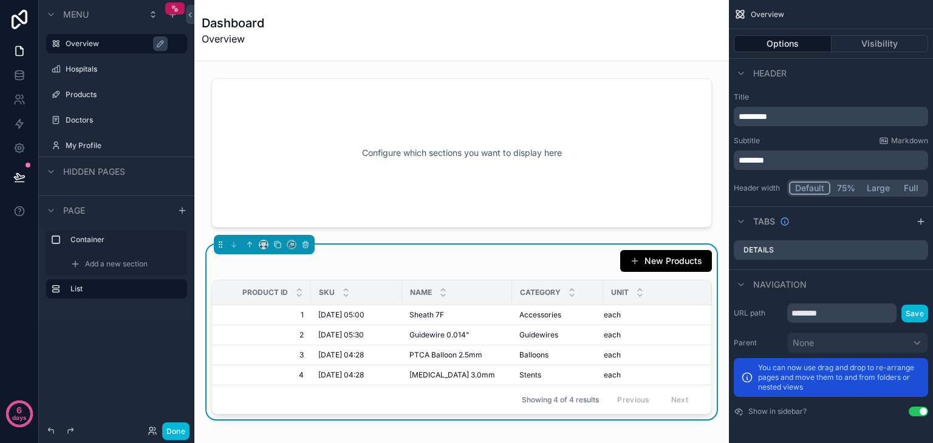
scroll to position [0, 0]
click at [120, 265] on span "Add a new section" at bounding box center [116, 264] width 63 height 10
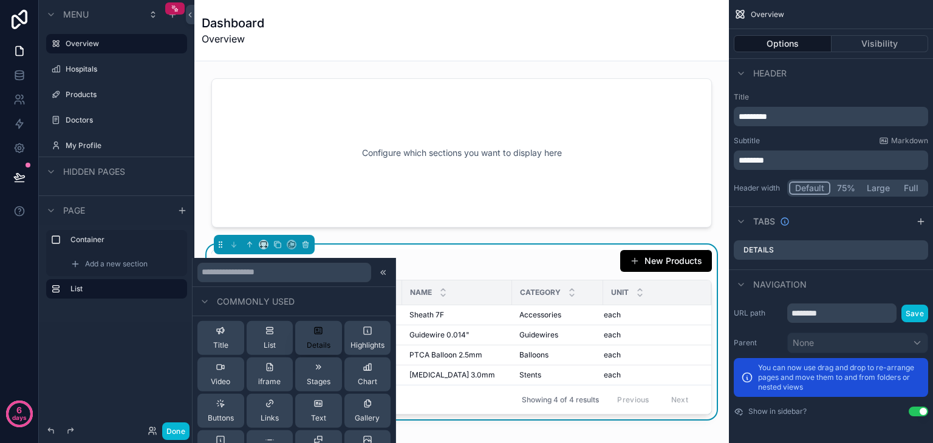
scroll to position [529, 0]
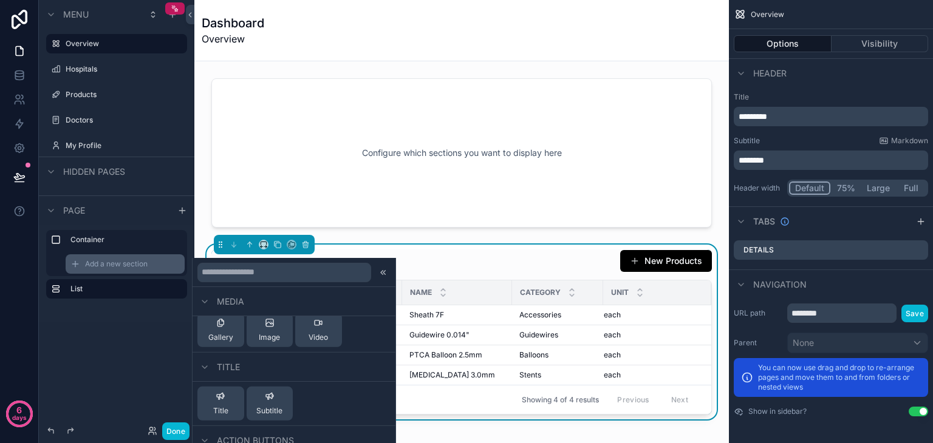
click at [135, 265] on span "Add a new section" at bounding box center [116, 264] width 63 height 10
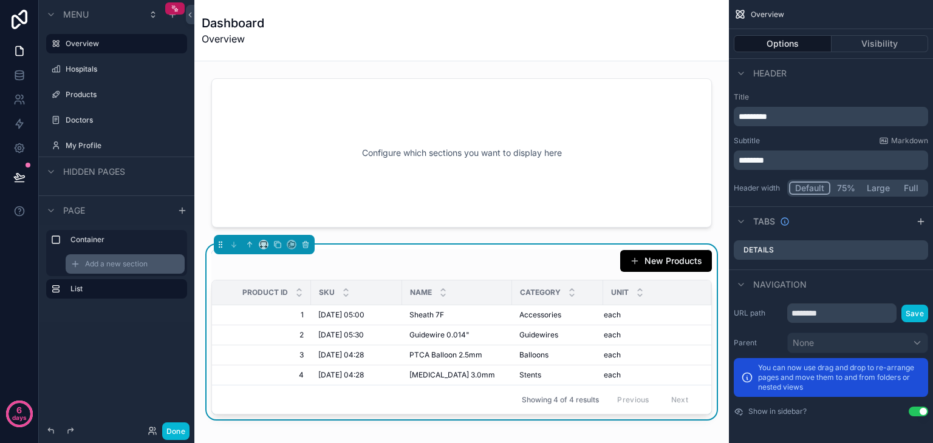
click at [135, 265] on span "Add a new section" at bounding box center [116, 264] width 63 height 10
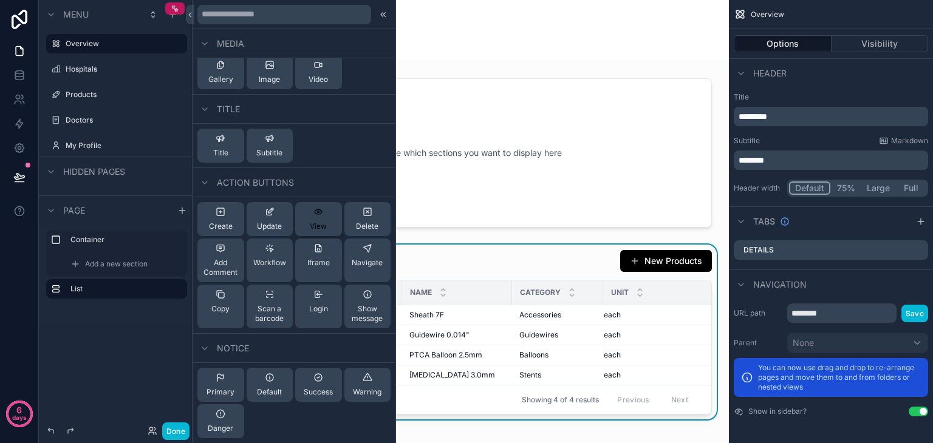
click at [311, 222] on span "View" at bounding box center [318, 227] width 17 height 10
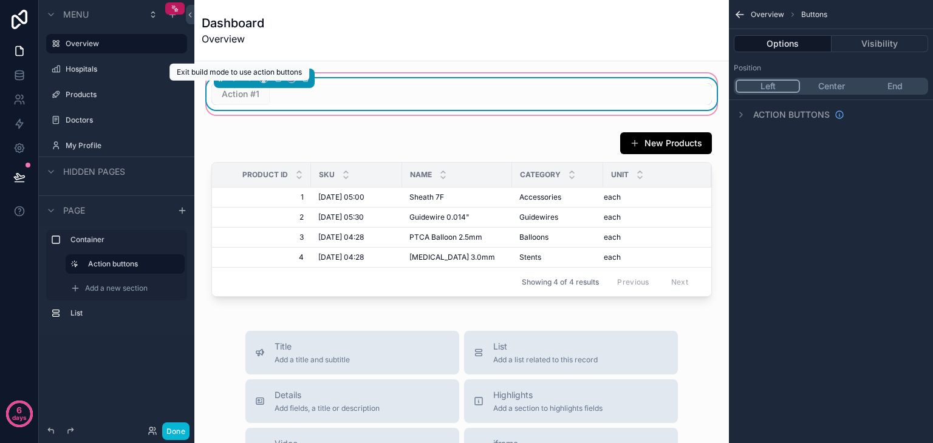
click at [245, 100] on span "Action #1" at bounding box center [240, 94] width 58 height 22
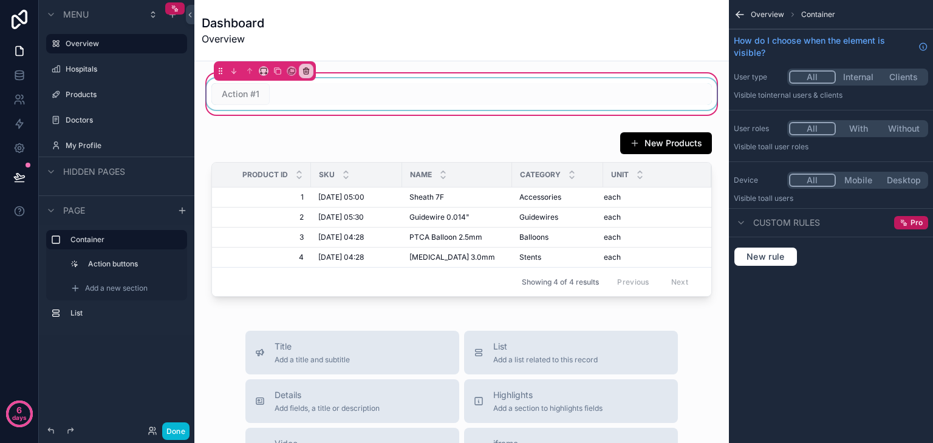
click at [229, 93] on div "scrollable content" at bounding box center [461, 94] width 515 height 32
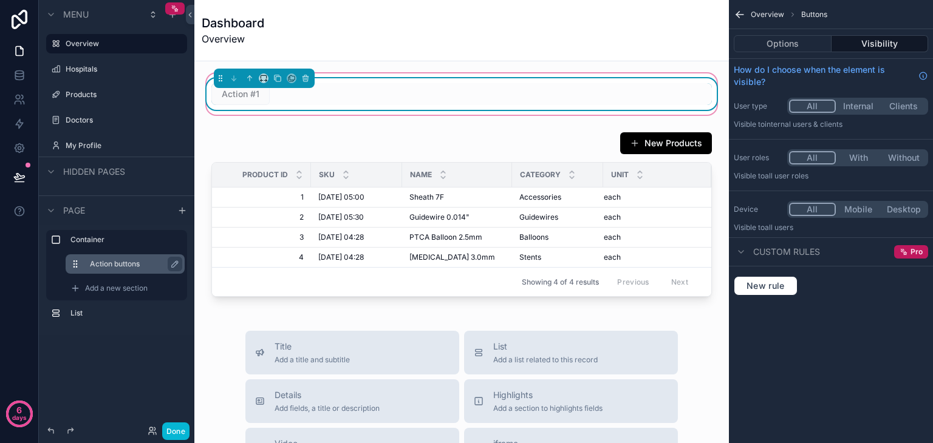
drag, startPoint x: 119, startPoint y: 263, endPoint x: 92, endPoint y: 262, distance: 26.8
click at [92, 262] on label "Action buttons" at bounding box center [132, 264] width 85 height 10
click at [304, 81] on icon "scrollable content" at bounding box center [305, 78] width 5 height 5
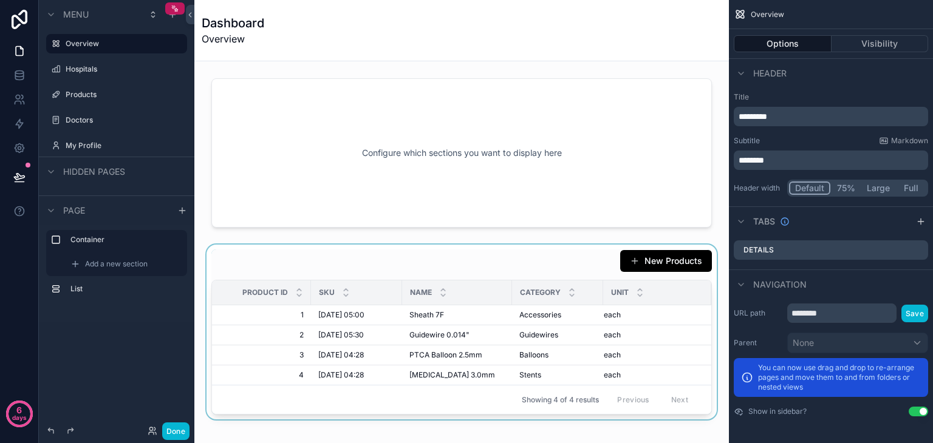
click at [635, 257] on div "scrollable content" at bounding box center [461, 332] width 515 height 175
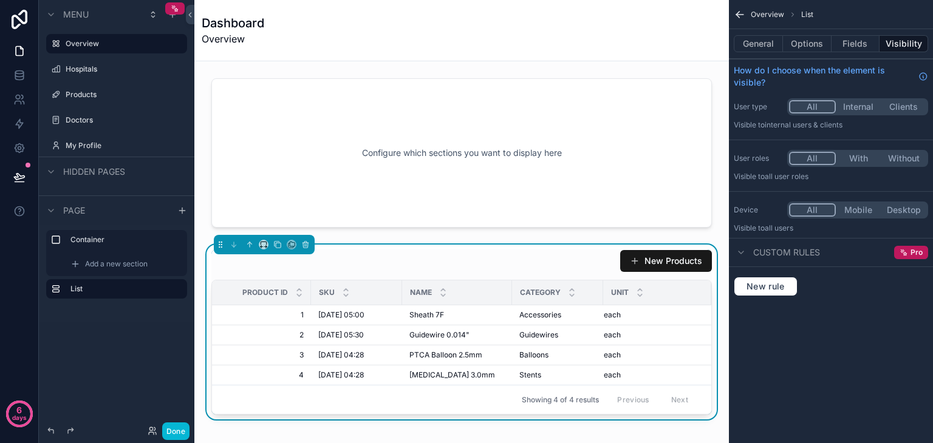
click at [635, 260] on button "New Products" at bounding box center [666, 261] width 92 height 22
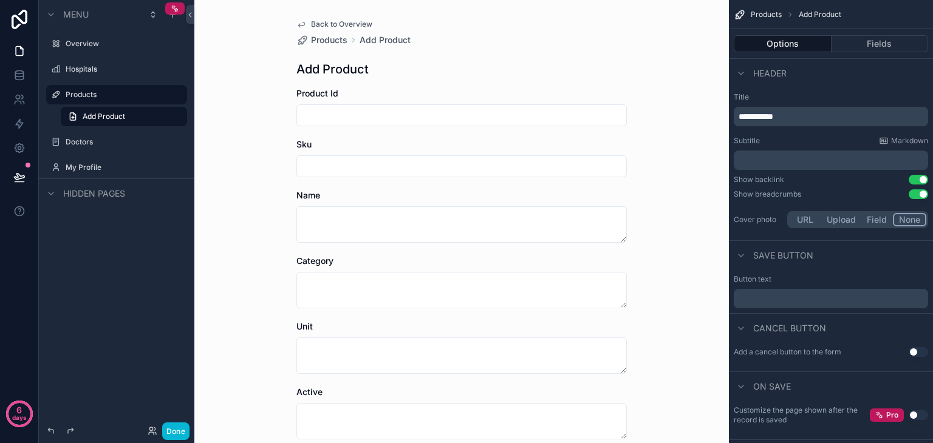
scroll to position [115, 0]
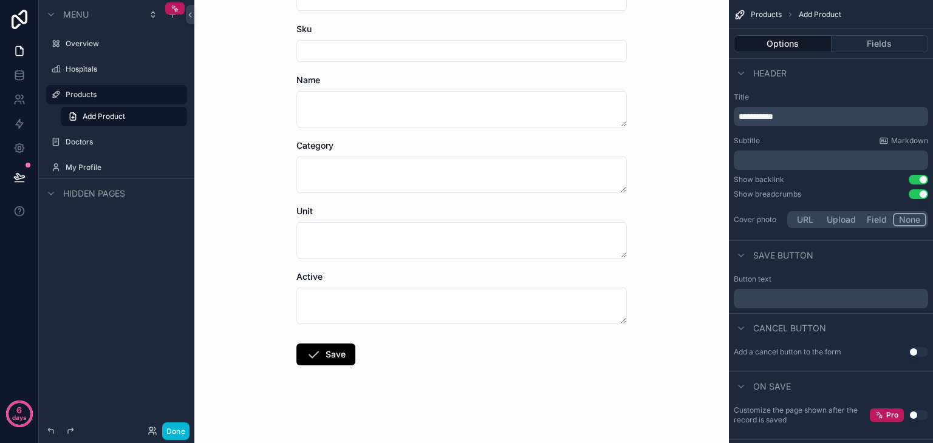
click at [635, 260] on div "Back to Overview Products Add Product Add Product Product Id Sku Name Category …" at bounding box center [461, 106] width 534 height 443
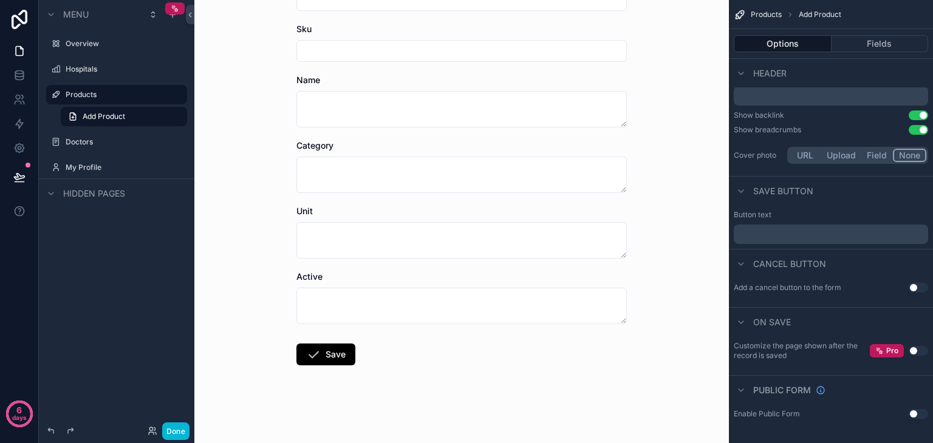
click at [918, 292] on button "Use setting" at bounding box center [917, 288] width 19 height 10
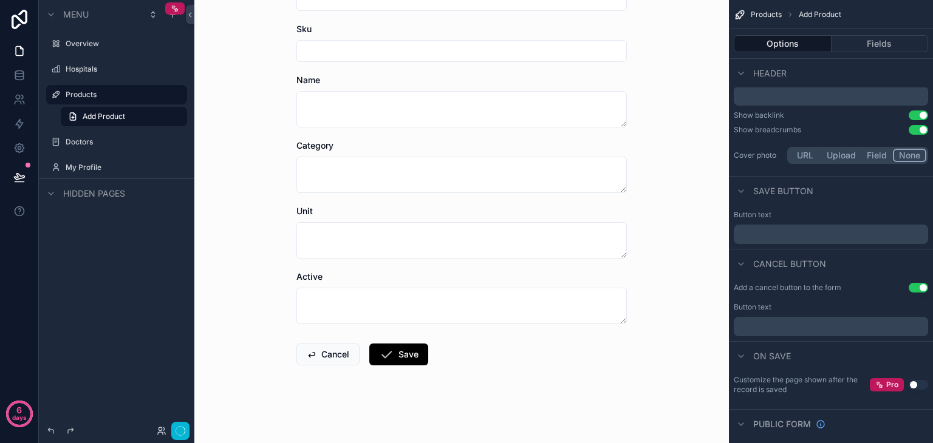
scroll to position [0, 0]
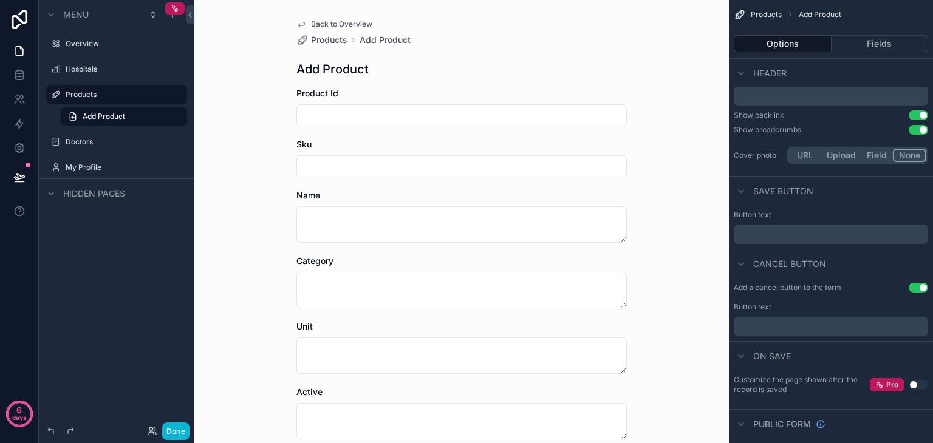
click at [917, 288] on button "Use setting" at bounding box center [917, 288] width 19 height 10
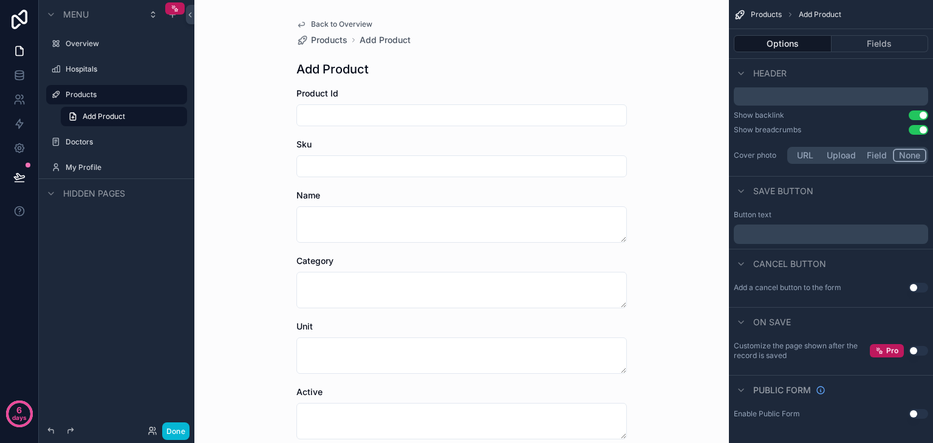
click at [917, 288] on button "Use setting" at bounding box center [917, 288] width 19 height 10
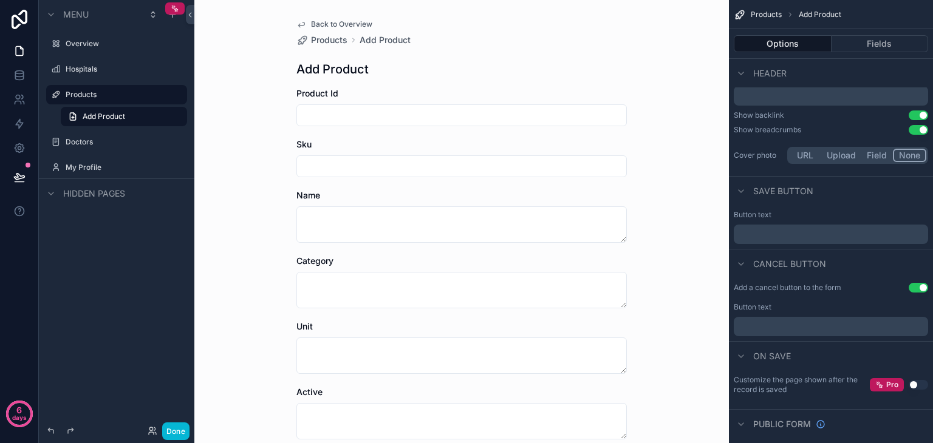
click at [917, 288] on button "Use setting" at bounding box center [917, 288] width 19 height 10
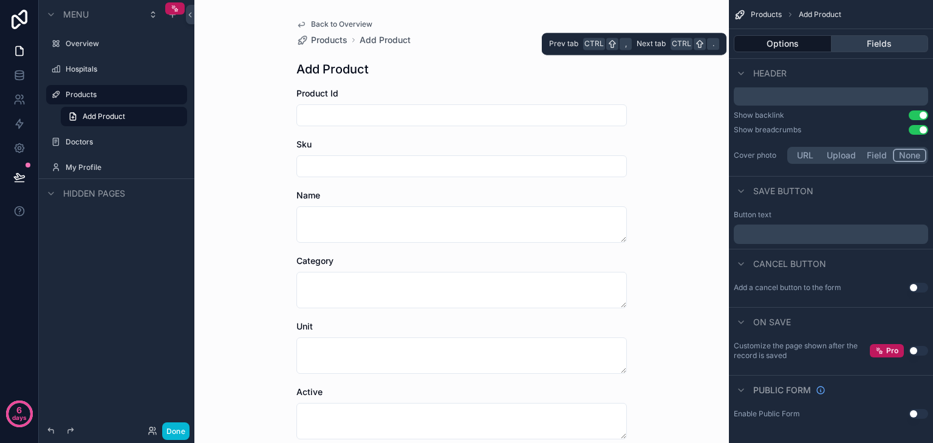
click at [887, 41] on button "Fields" at bounding box center [879, 43] width 97 height 17
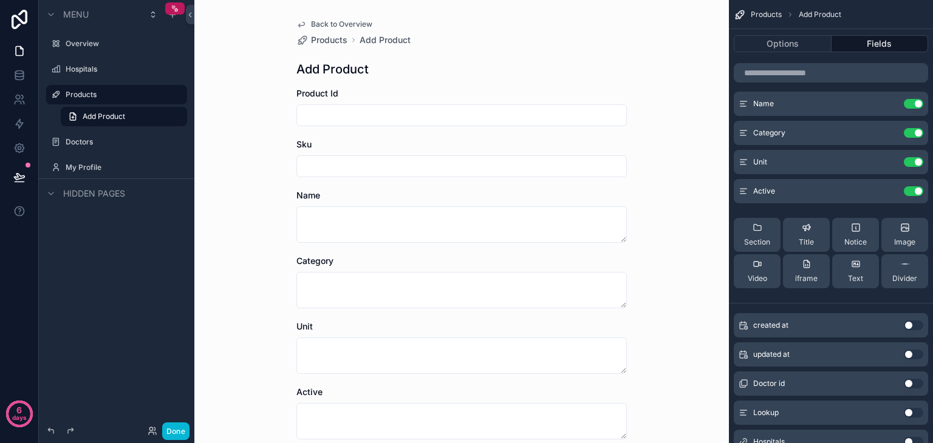
scroll to position [109, 0]
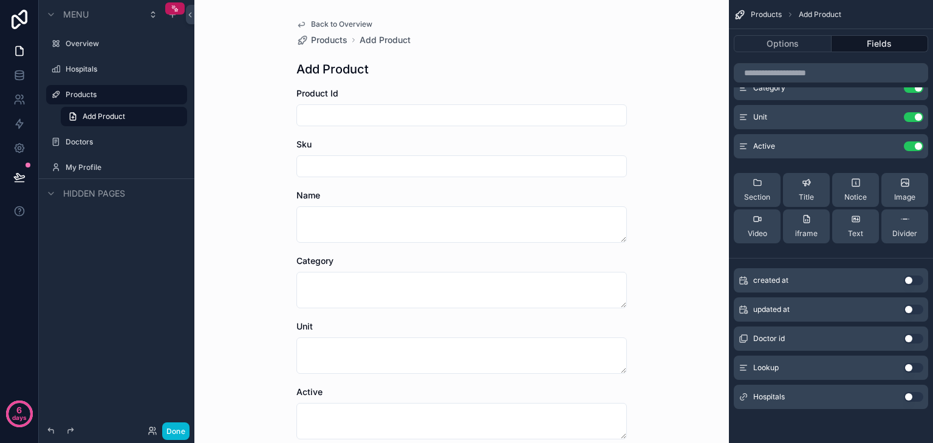
click at [908, 336] on button "Use setting" at bounding box center [912, 339] width 19 height 10
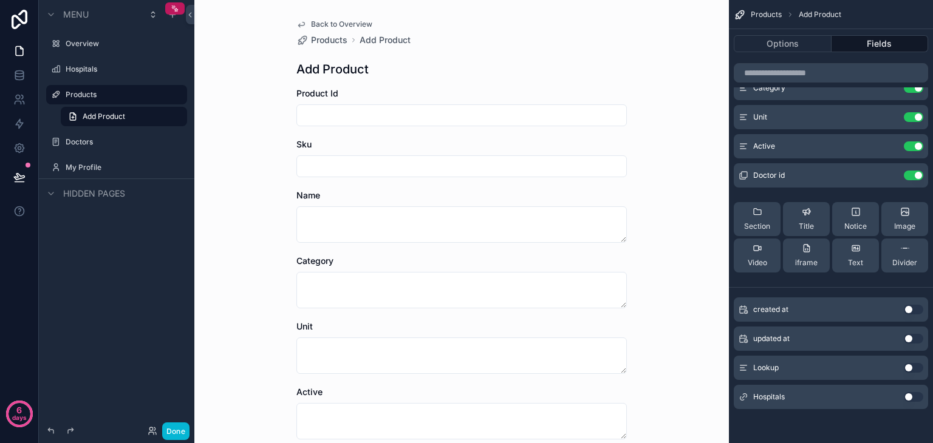
click at [909, 395] on button "Use setting" at bounding box center [912, 397] width 19 height 10
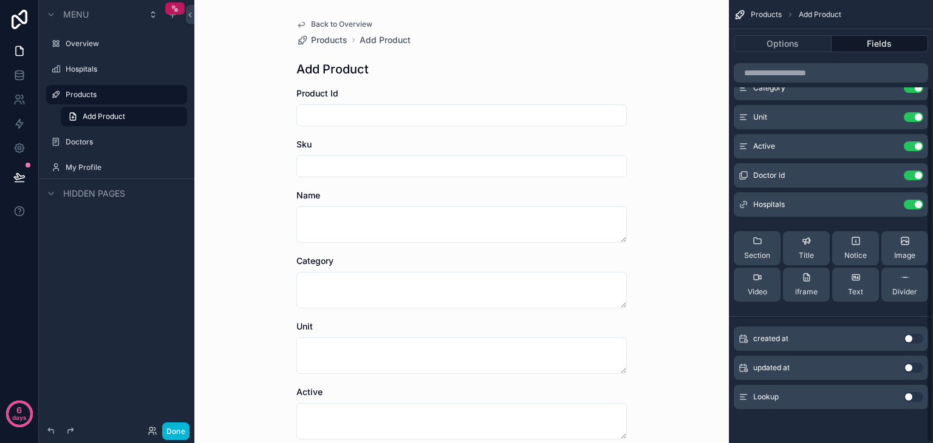
scroll to position [214, 0]
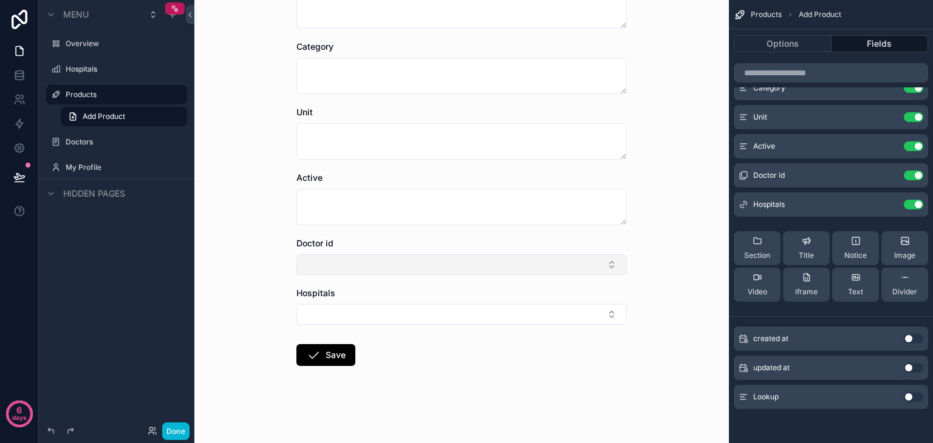
click at [488, 259] on button "Select Button" at bounding box center [461, 264] width 330 height 21
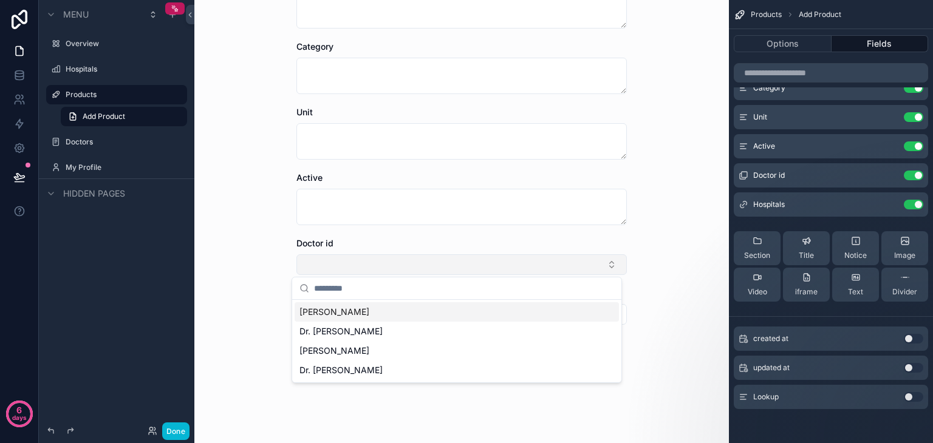
click at [488, 259] on button "Select Button" at bounding box center [461, 264] width 330 height 21
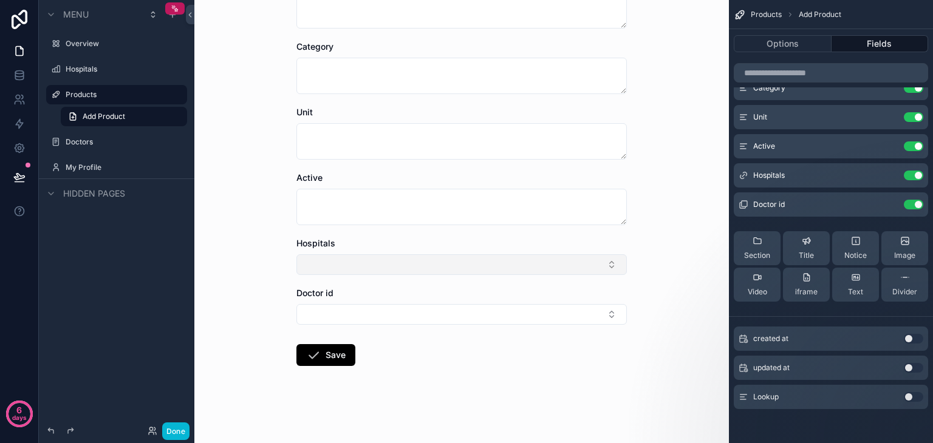
click at [479, 257] on button "Select Button" at bounding box center [461, 264] width 330 height 21
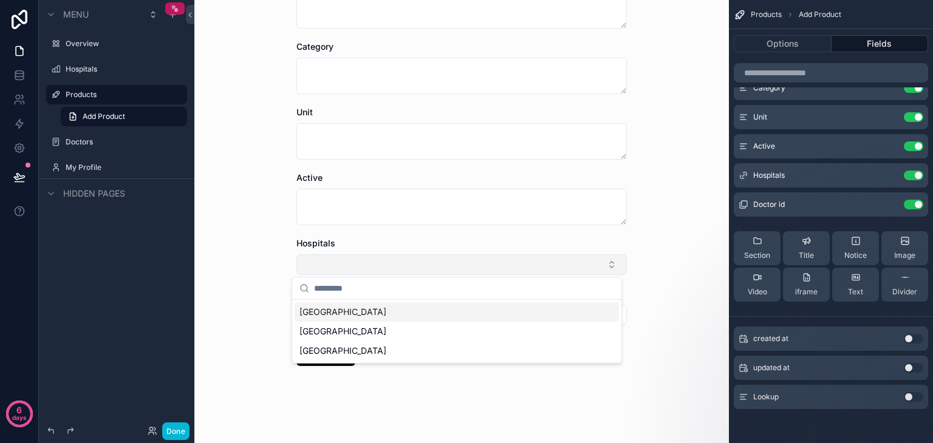
click at [479, 257] on button "Select Button" at bounding box center [461, 264] width 330 height 21
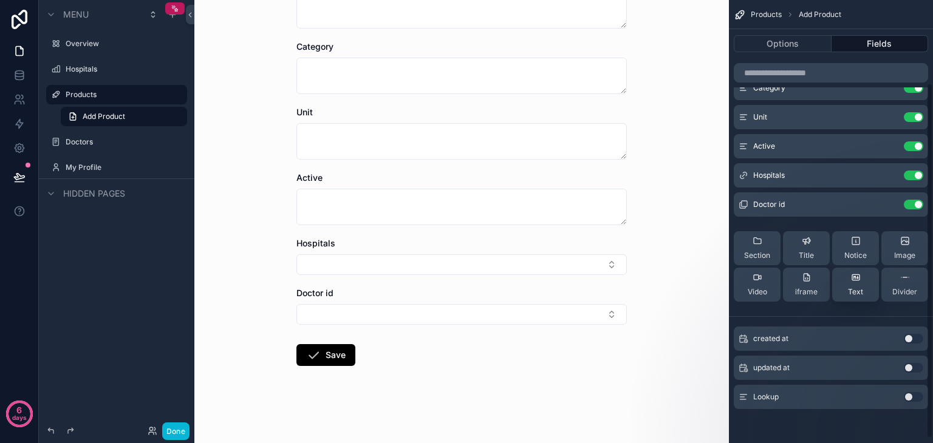
scroll to position [102, 0]
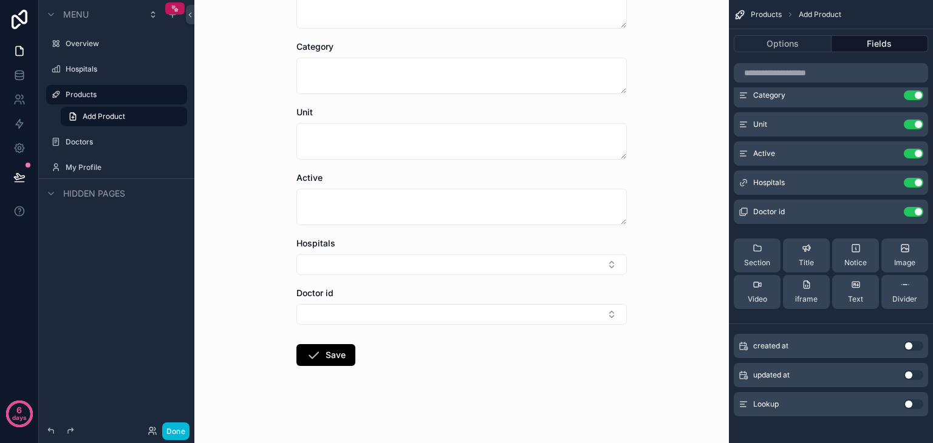
click at [908, 407] on button "Use setting" at bounding box center [912, 404] width 19 height 10
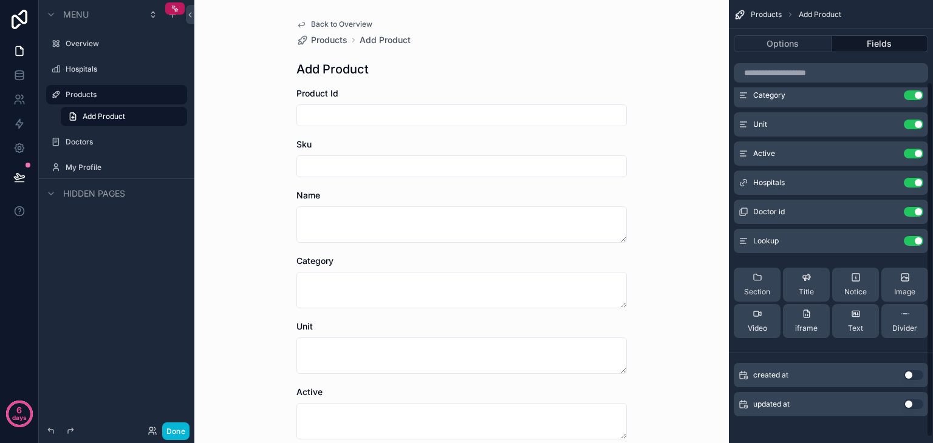
scroll to position [280, 0]
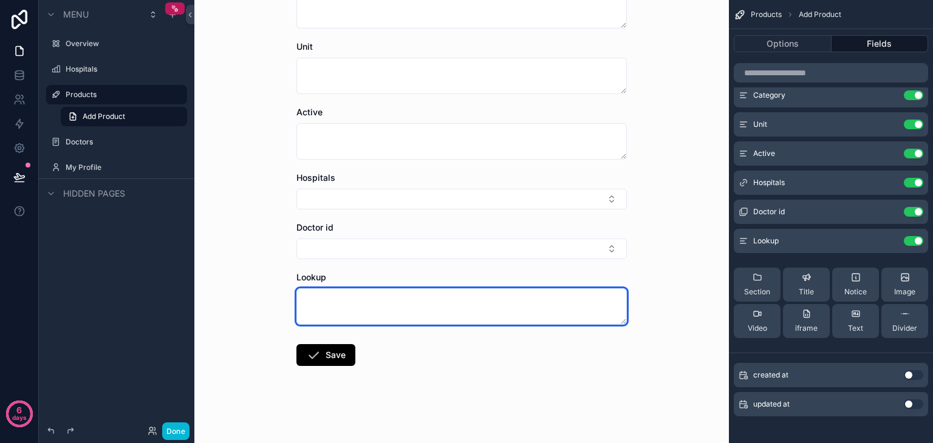
click at [528, 296] on textarea "scrollable content" at bounding box center [461, 306] width 330 height 36
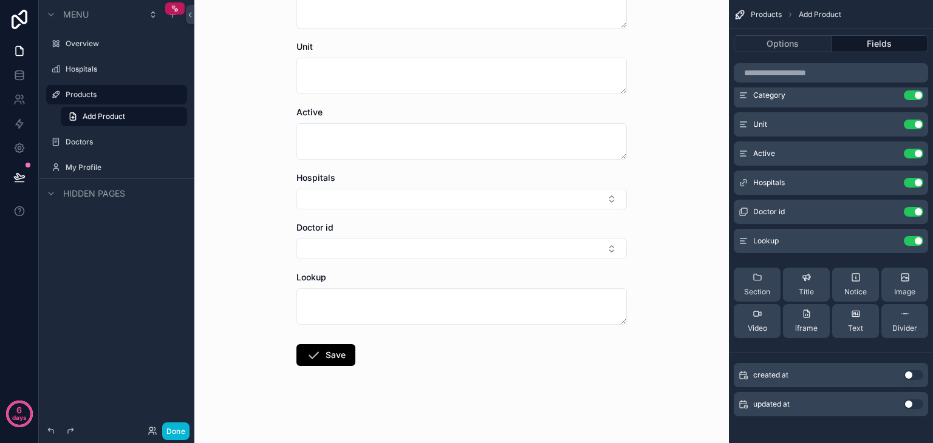
scroll to position [0, 0]
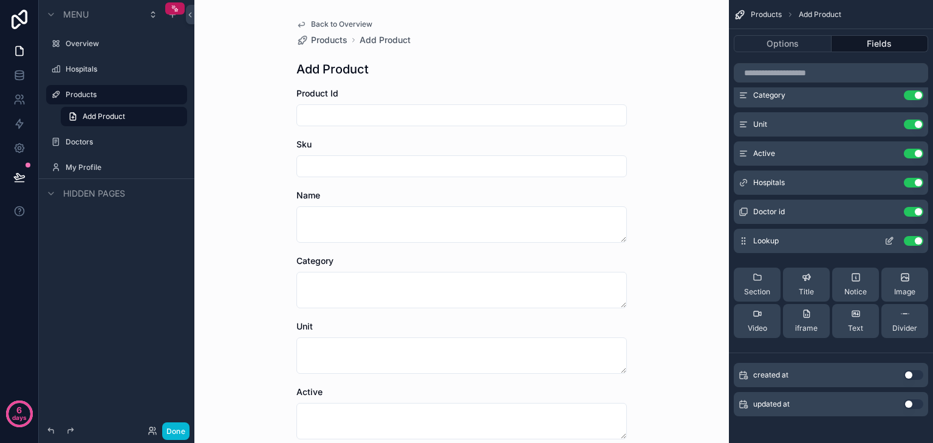
click at [894, 243] on button "scrollable content" at bounding box center [888, 241] width 19 height 10
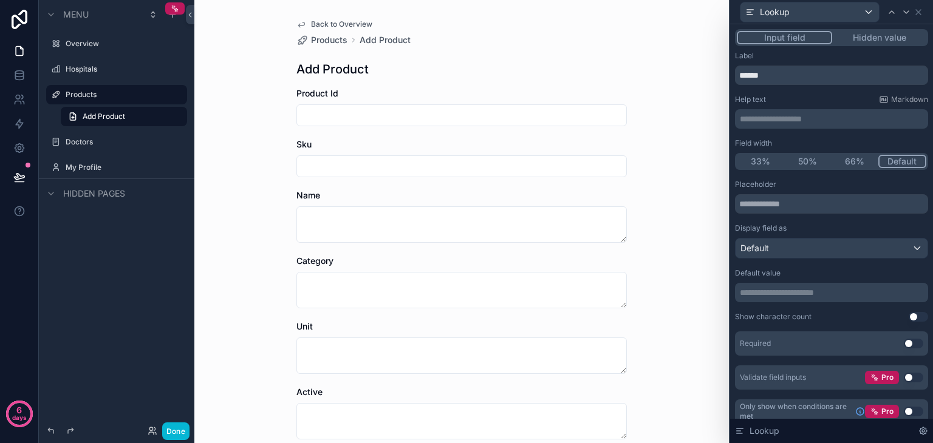
scroll to position [10, 0]
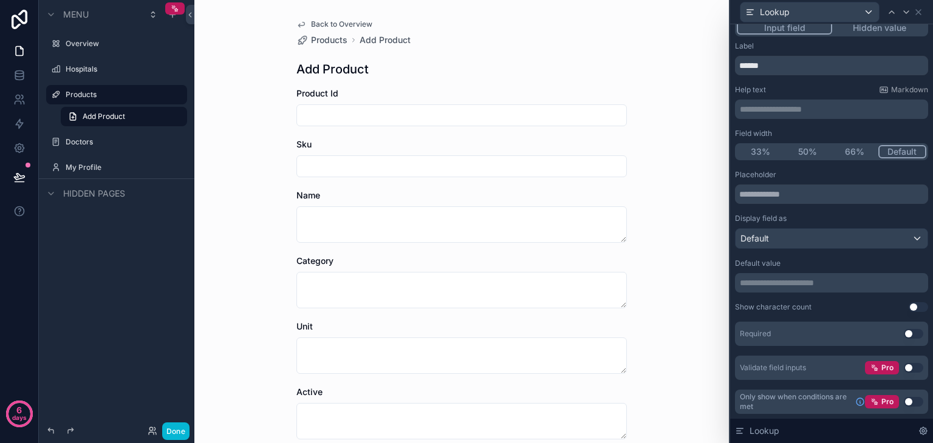
click at [903, 361] on div "Pro Use setting" at bounding box center [894, 367] width 58 height 13
click at [904, 366] on button "Use setting" at bounding box center [912, 368] width 19 height 10
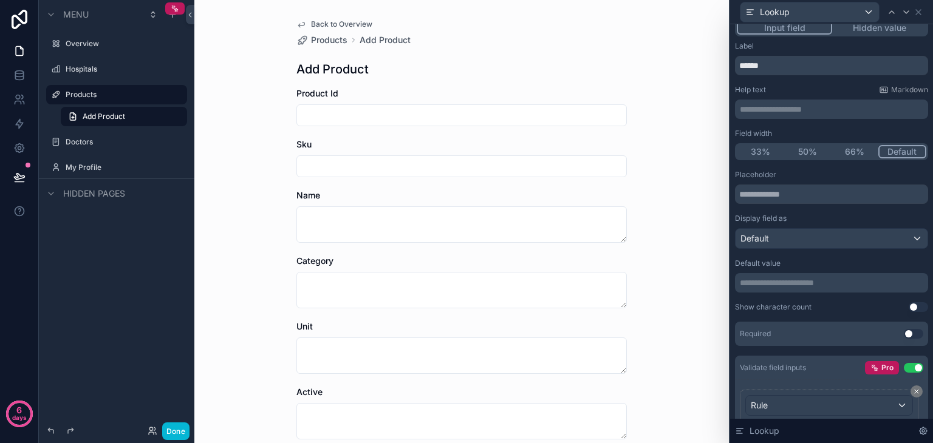
click at [904, 366] on button "Use setting" at bounding box center [912, 368] width 19 height 10
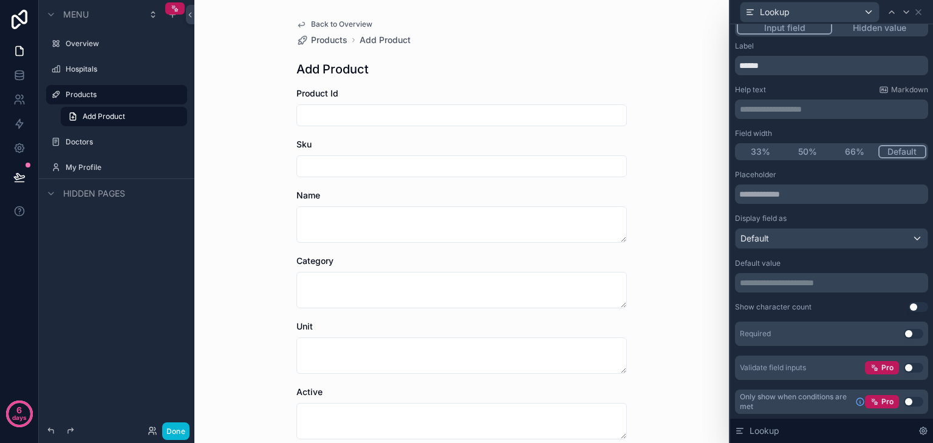
scroll to position [0, 0]
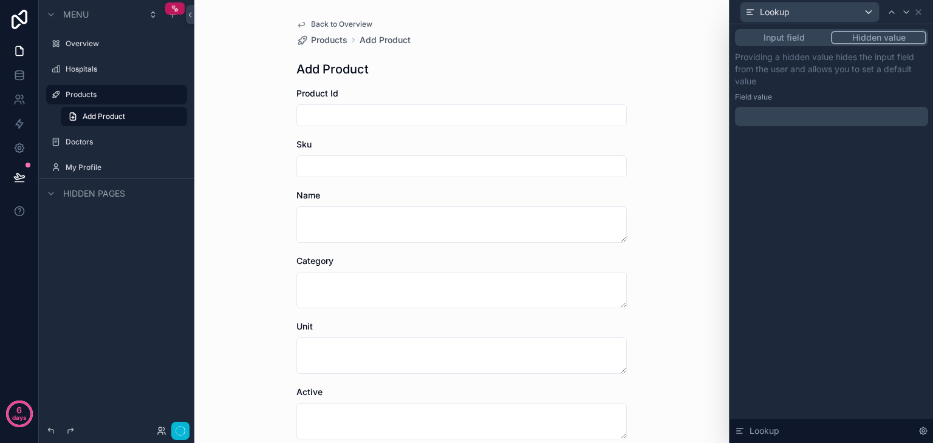
click at [875, 35] on button "Hidden value" at bounding box center [878, 37] width 95 height 13
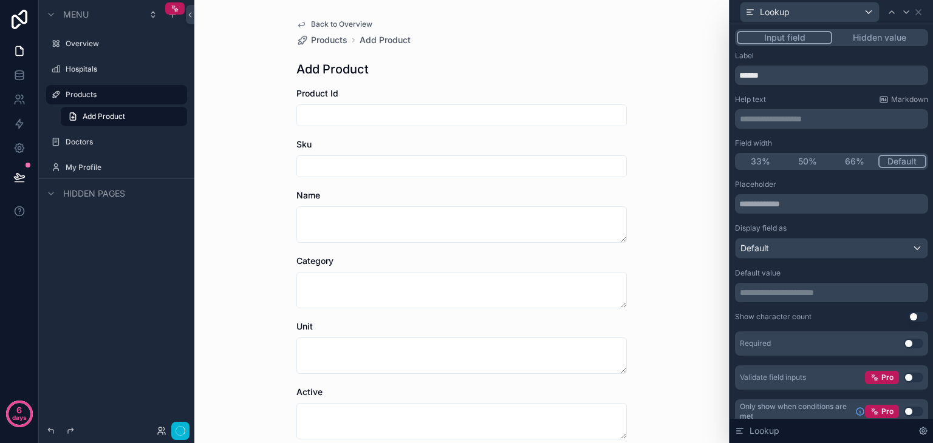
click at [801, 44] on button "Input field" at bounding box center [783, 37] width 95 height 13
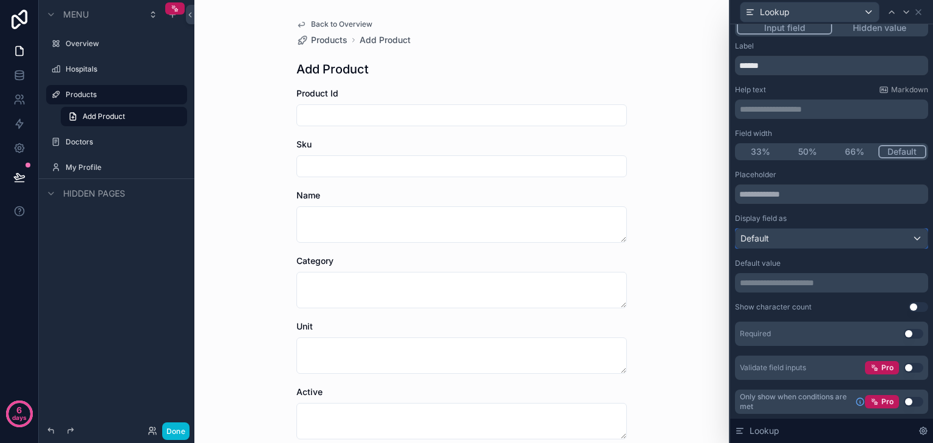
click at [794, 244] on div "Default" at bounding box center [831, 238] width 192 height 19
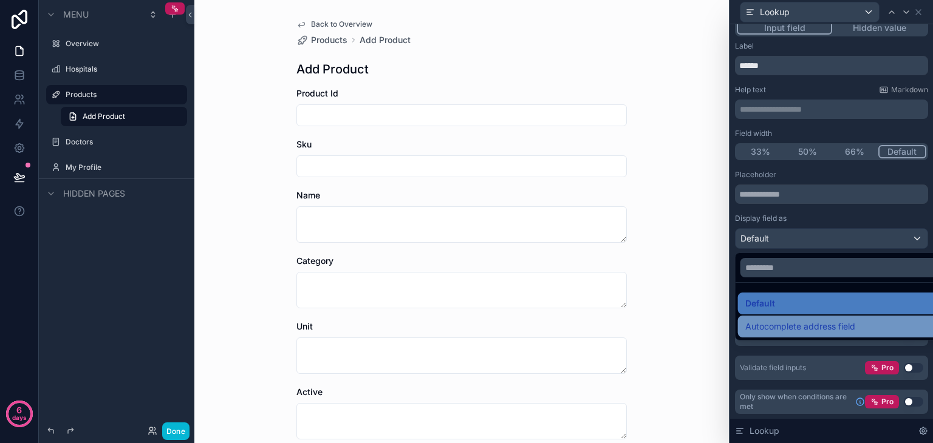
click at [790, 321] on span "Autocomplete address field" at bounding box center [800, 326] width 110 height 15
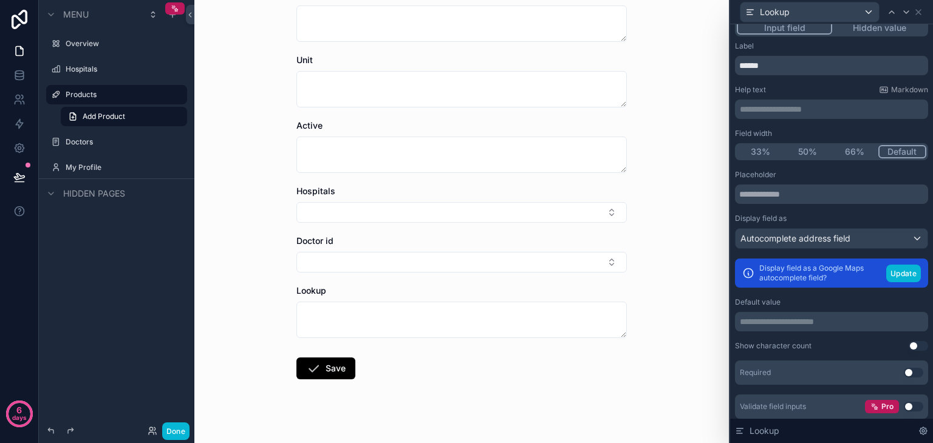
scroll to position [280, 0]
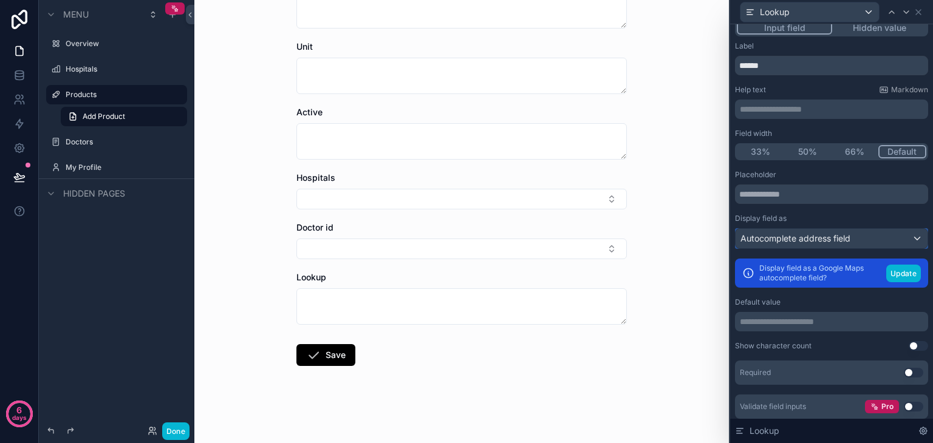
click at [895, 239] on div "Autocomplete address field" at bounding box center [831, 238] width 192 height 19
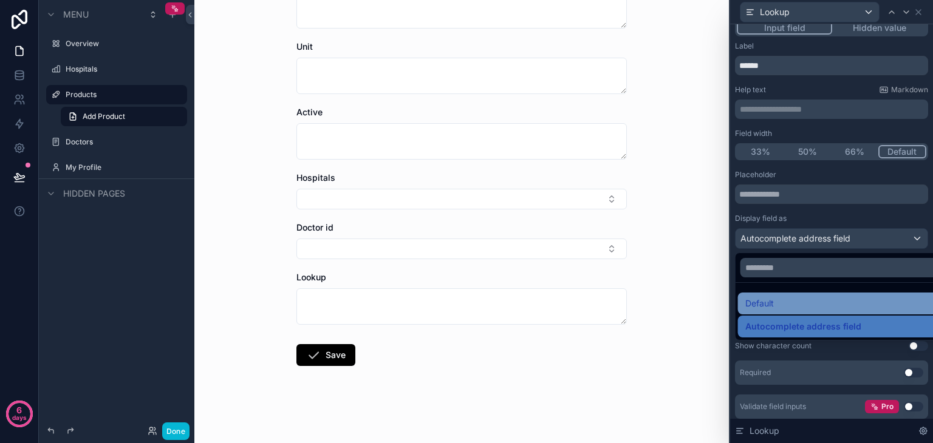
click at [780, 312] on div "Default" at bounding box center [841, 304] width 206 height 22
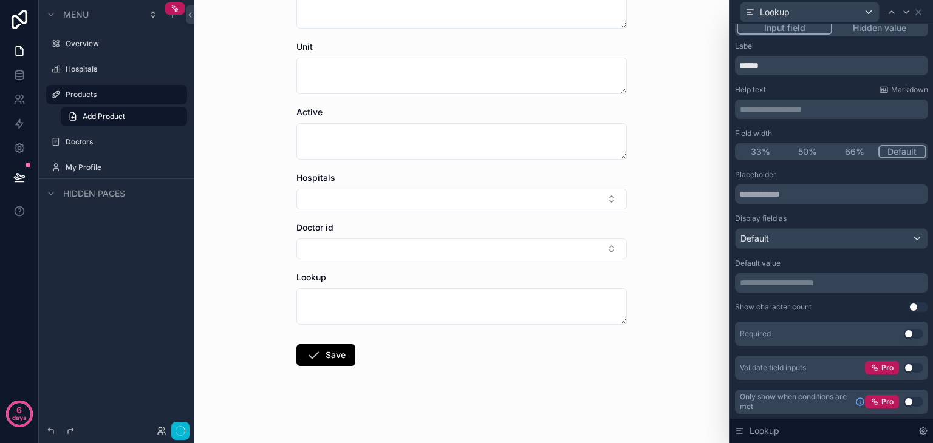
scroll to position [0, 0]
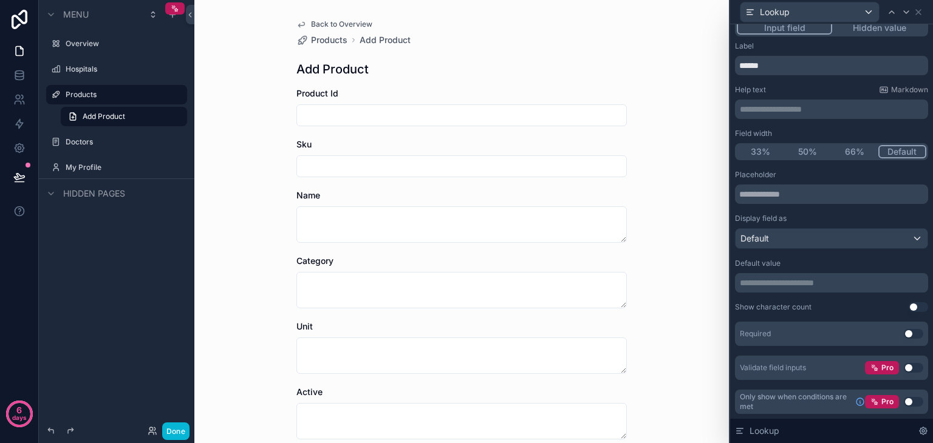
click at [903, 399] on button "Use setting" at bounding box center [912, 402] width 19 height 10
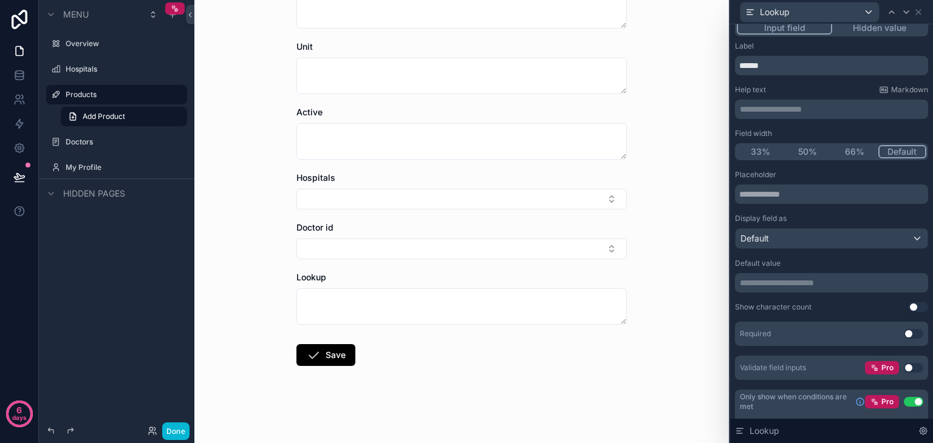
scroll to position [112, 0]
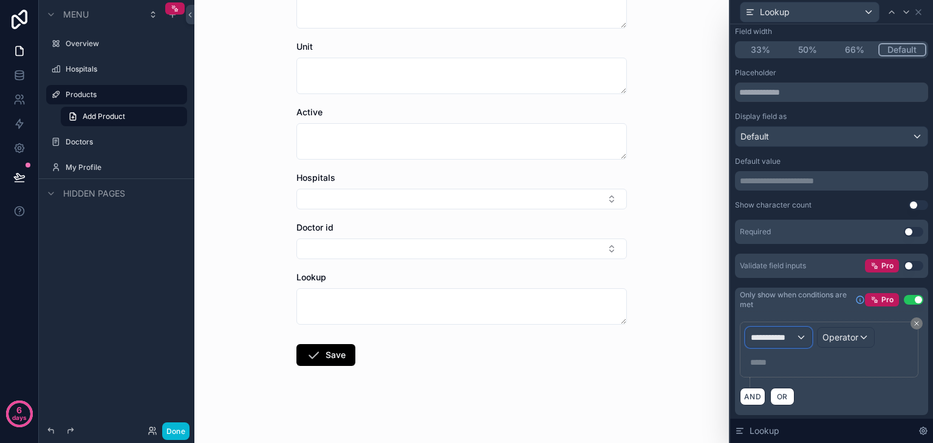
click at [778, 341] on span "**********" at bounding box center [772, 337] width 45 height 12
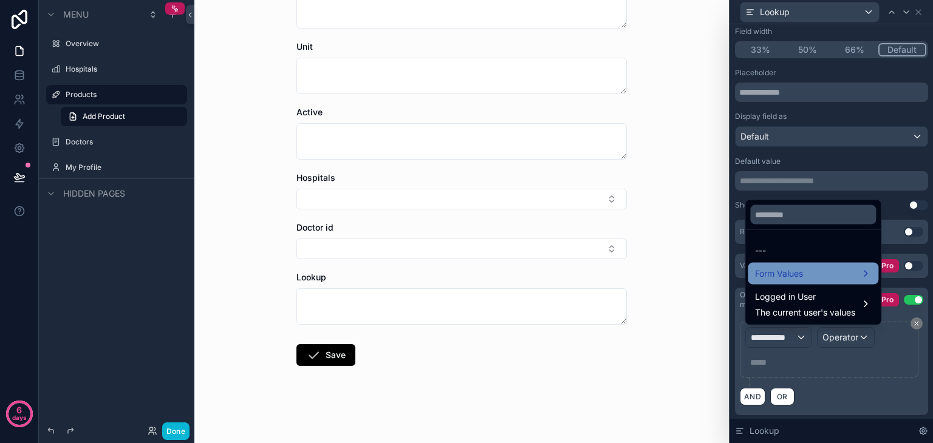
click at [791, 268] on span "Form Values" at bounding box center [779, 274] width 48 height 15
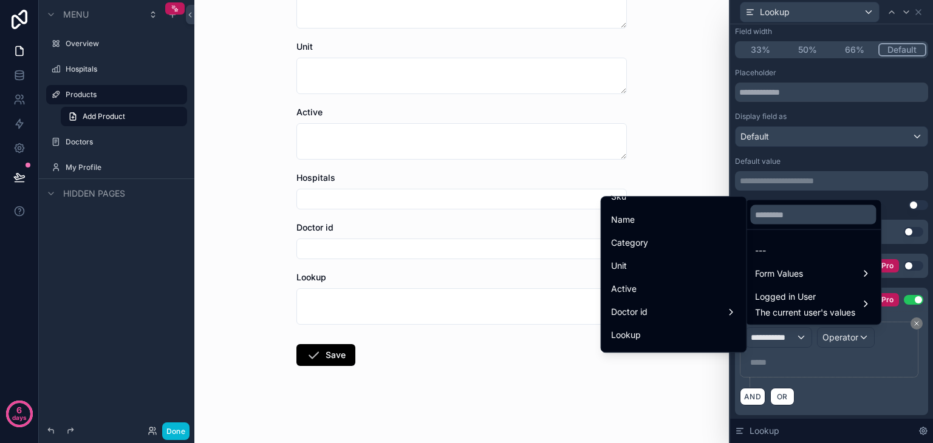
scroll to position [171, 0]
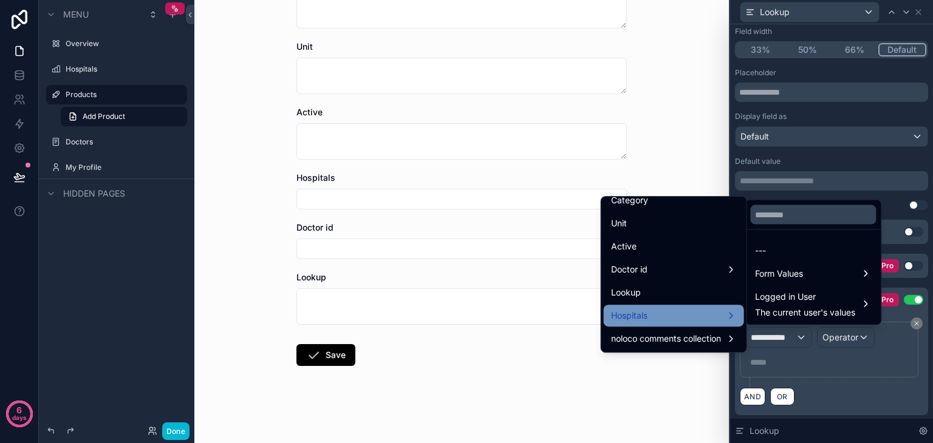
click at [697, 315] on div "Hospitals" at bounding box center [674, 315] width 126 height 15
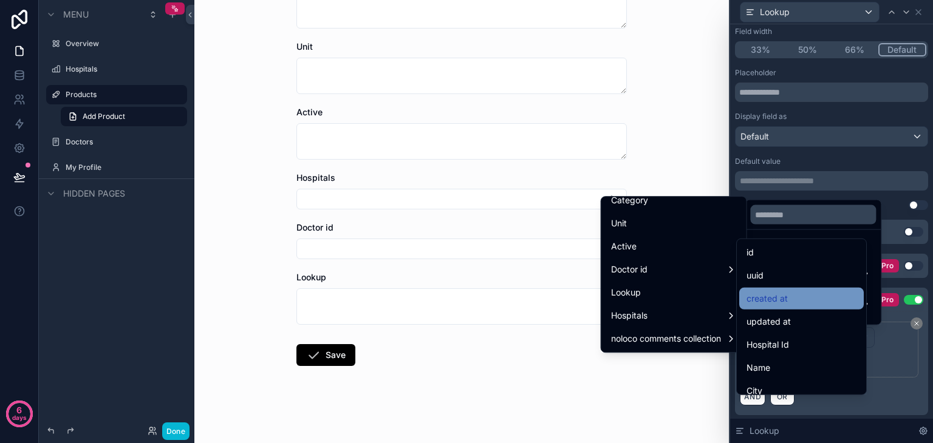
scroll to position [125, 0]
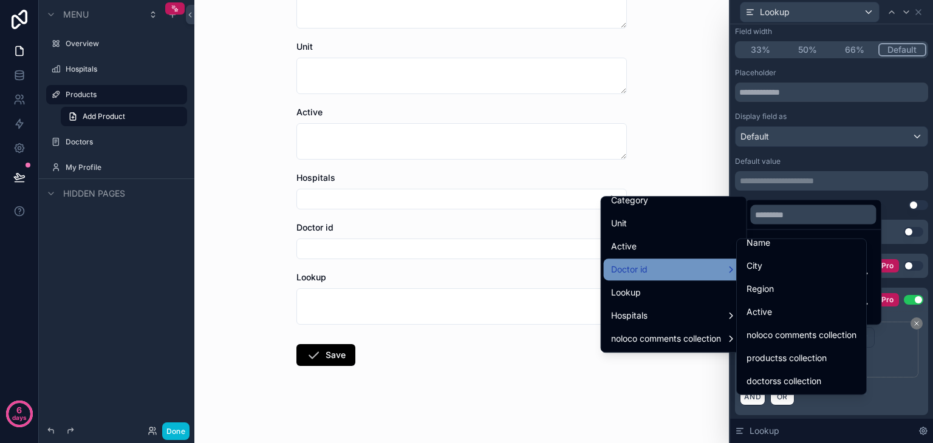
click at [697, 265] on div "Doctor id" at bounding box center [674, 269] width 126 height 15
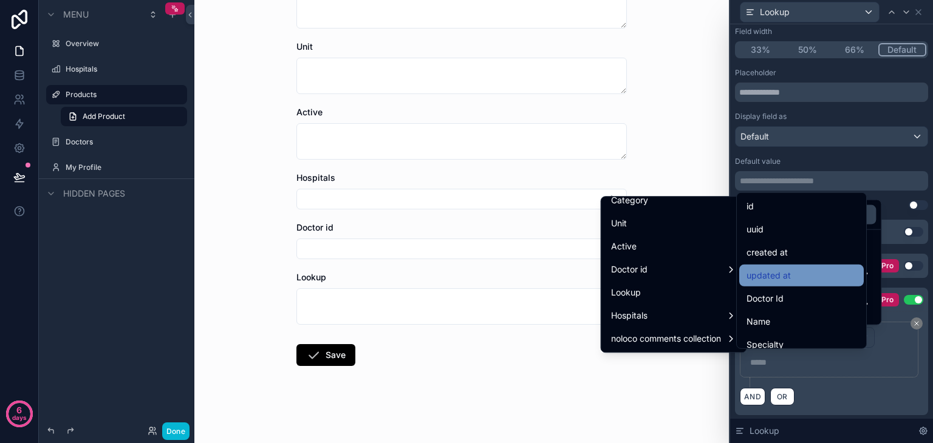
scroll to position [148, 0]
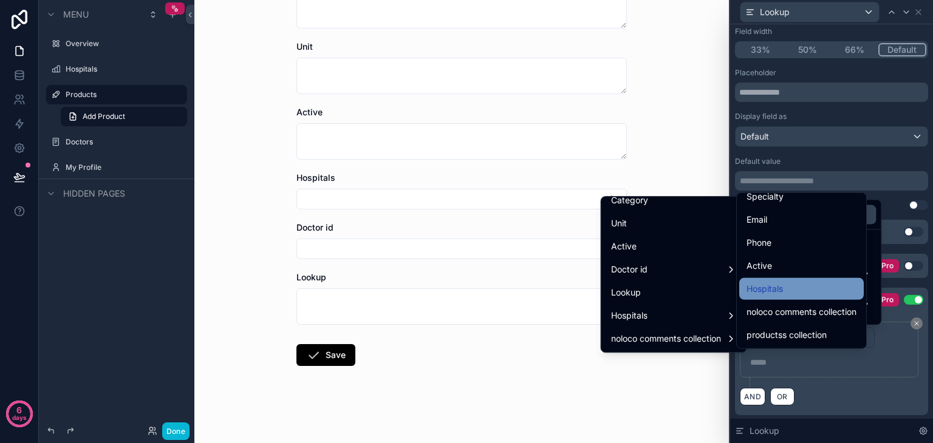
click at [792, 289] on div "Hospitals" at bounding box center [801, 289] width 110 height 15
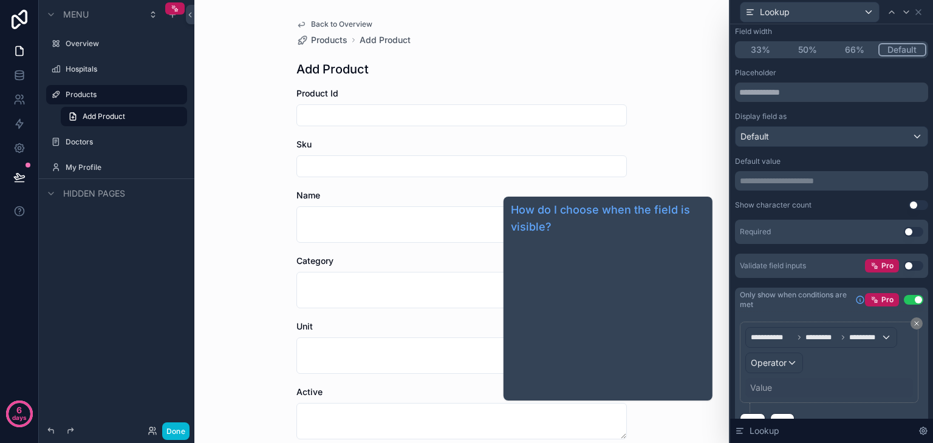
scroll to position [137, 0]
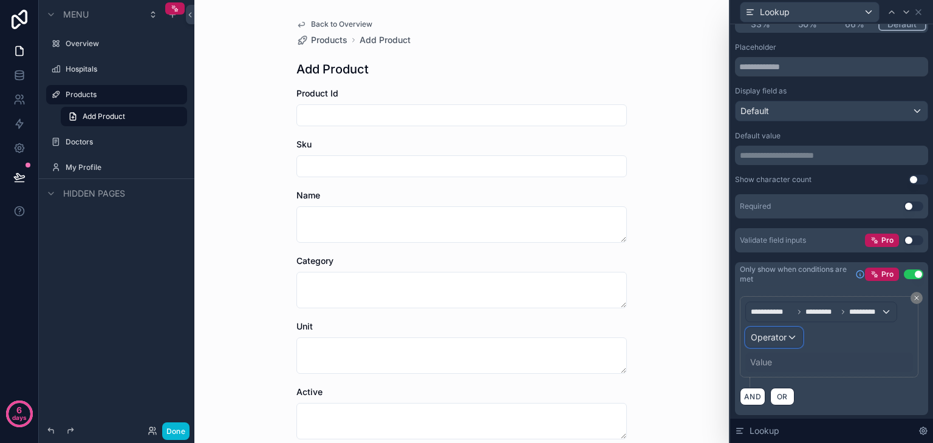
click at [776, 336] on span "Operator" at bounding box center [768, 337] width 36 height 10
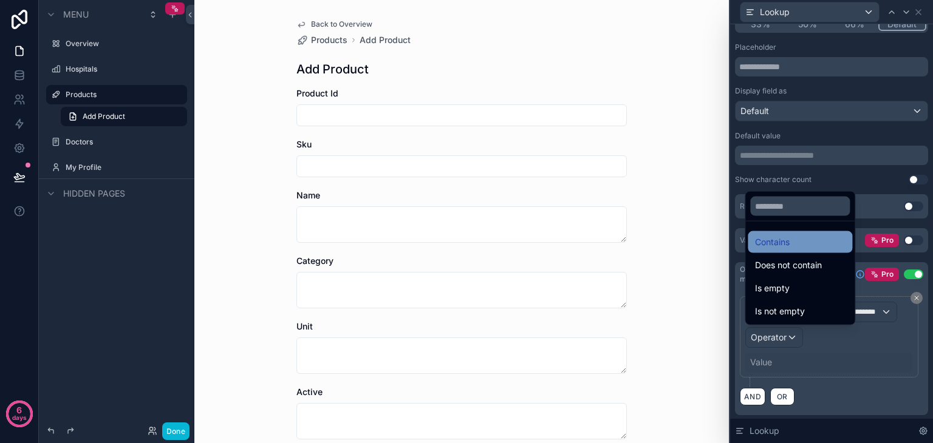
click at [782, 243] on span "Contains" at bounding box center [772, 242] width 35 height 15
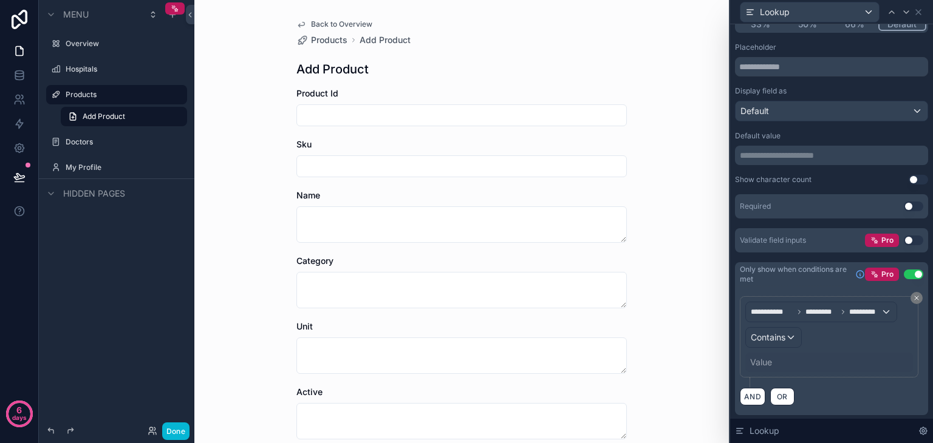
scroll to position [214, 0]
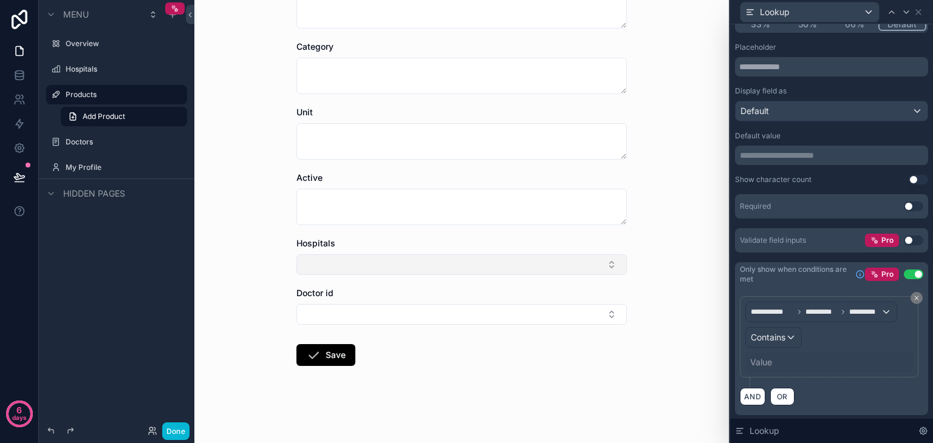
click at [446, 263] on button "Select Button" at bounding box center [461, 264] width 330 height 21
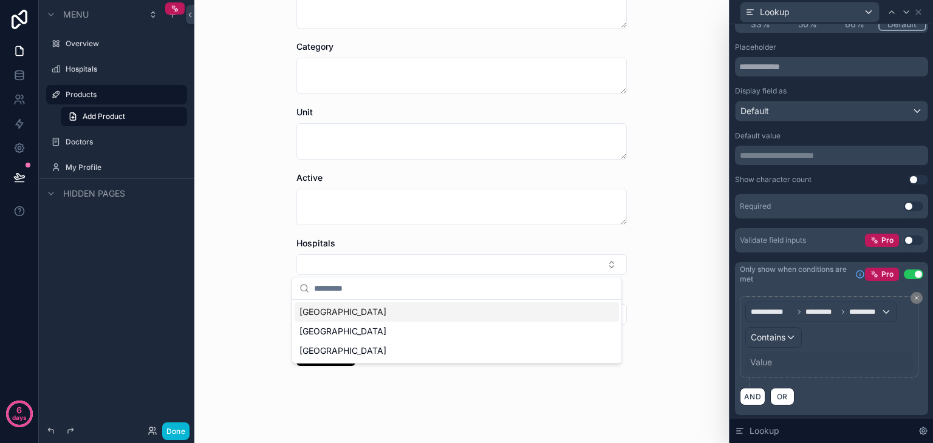
click at [418, 314] on div "[GEOGRAPHIC_DATA]" at bounding box center [456, 311] width 324 height 19
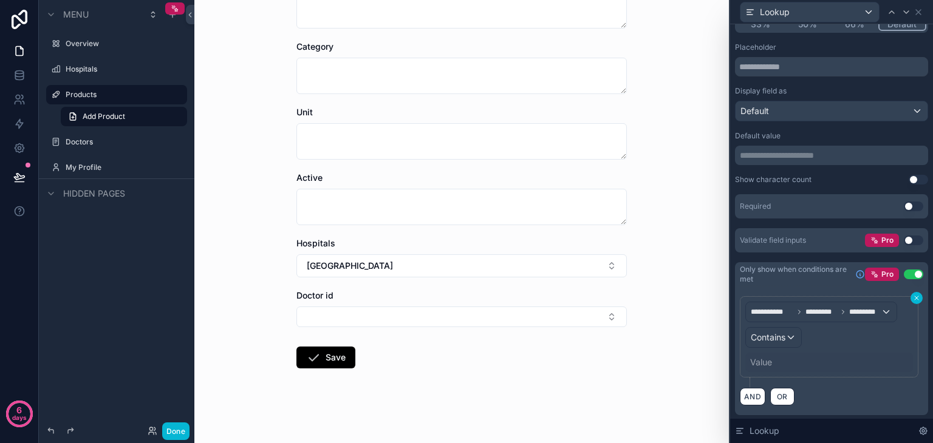
click at [912, 294] on icon at bounding box center [915, 297] width 7 height 7
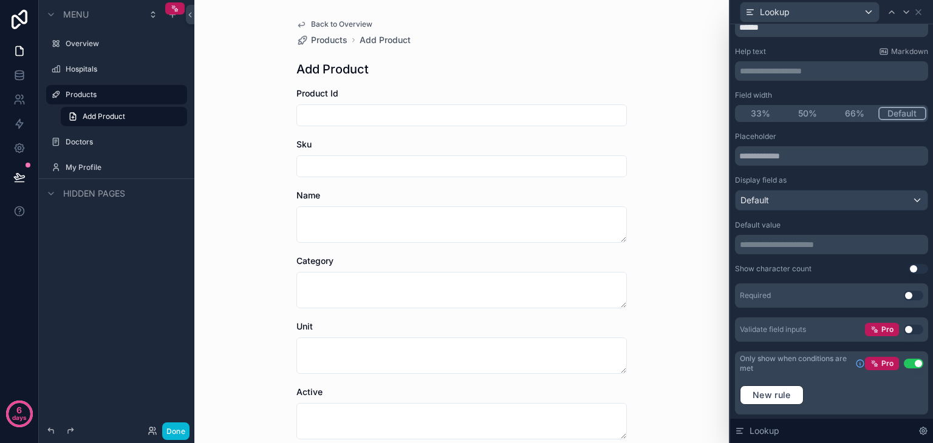
scroll to position [0, 0]
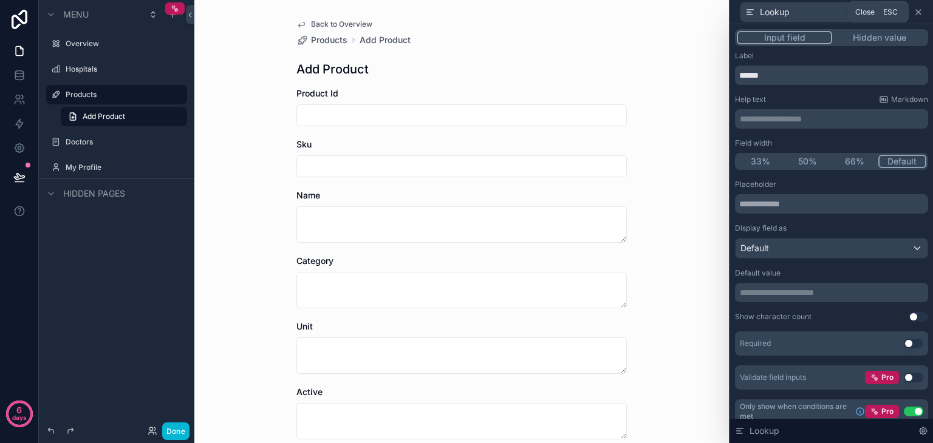
click at [913, 10] on icon at bounding box center [918, 12] width 10 height 10
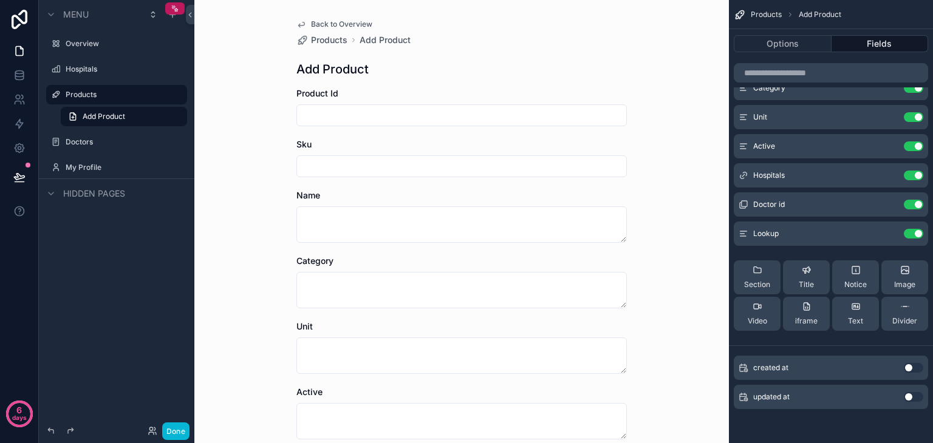
scroll to position [217, 0]
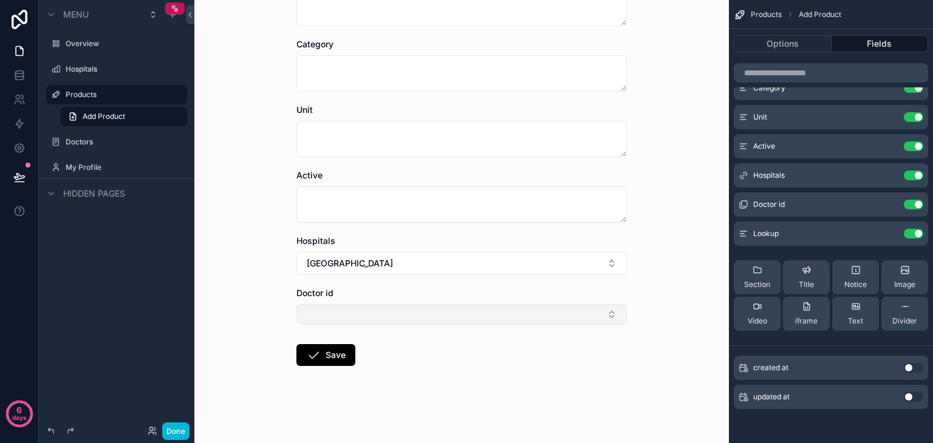
click at [484, 322] on button "Select Button" at bounding box center [461, 314] width 330 height 21
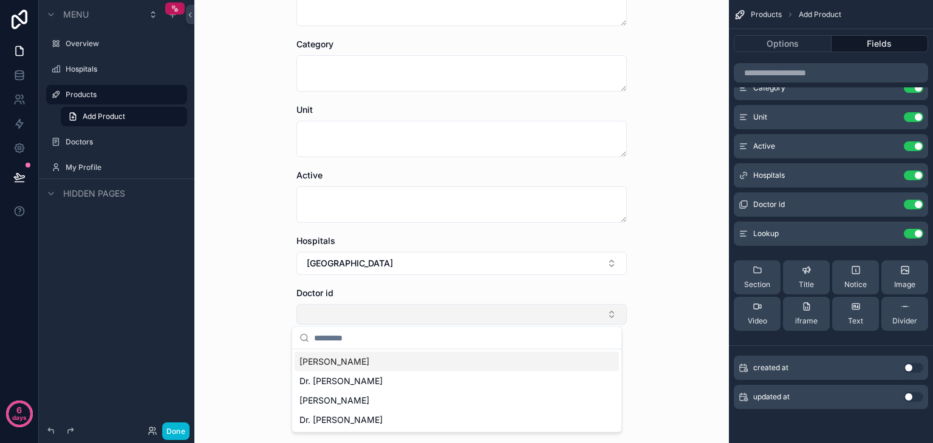
click at [479, 311] on button "Select Button" at bounding box center [461, 314] width 330 height 21
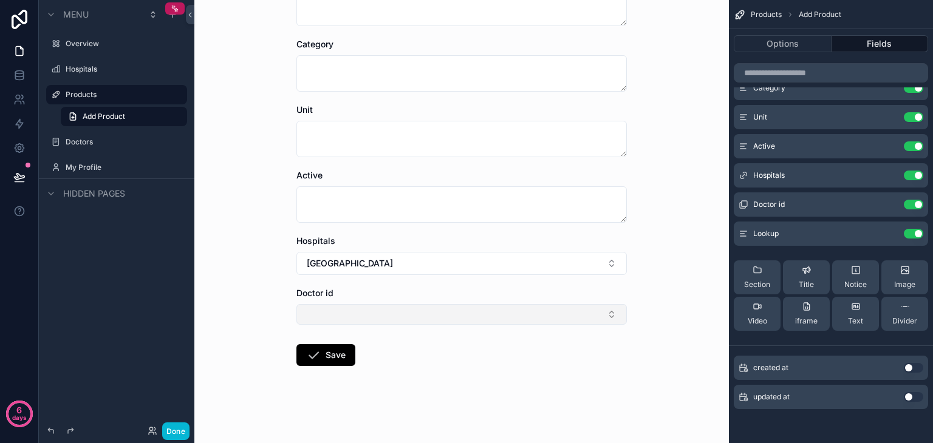
click at [479, 311] on button "Select Button" at bounding box center [461, 314] width 330 height 21
click at [891, 206] on icon "scrollable content" at bounding box center [889, 205] width 10 height 10
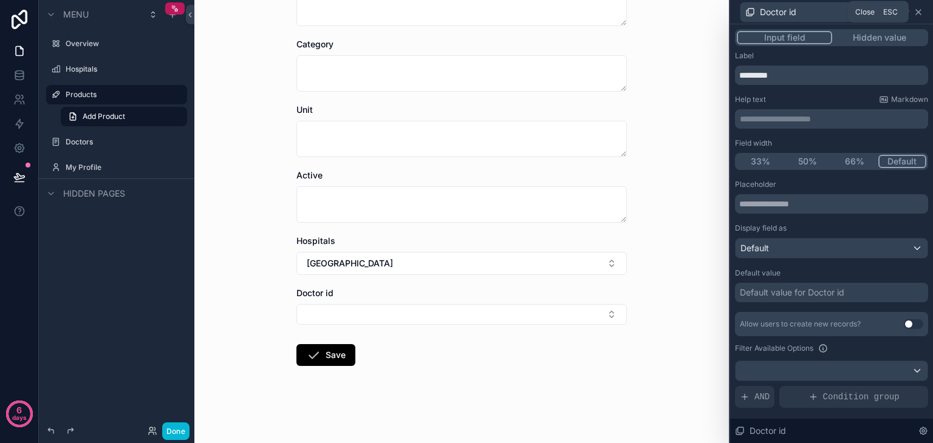
click at [922, 15] on icon at bounding box center [918, 12] width 10 height 10
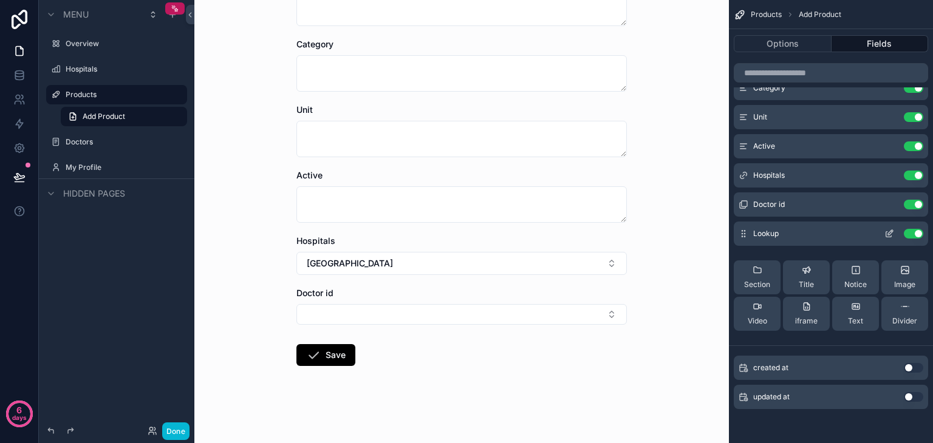
click at [909, 237] on button "Use setting" at bounding box center [912, 234] width 19 height 10
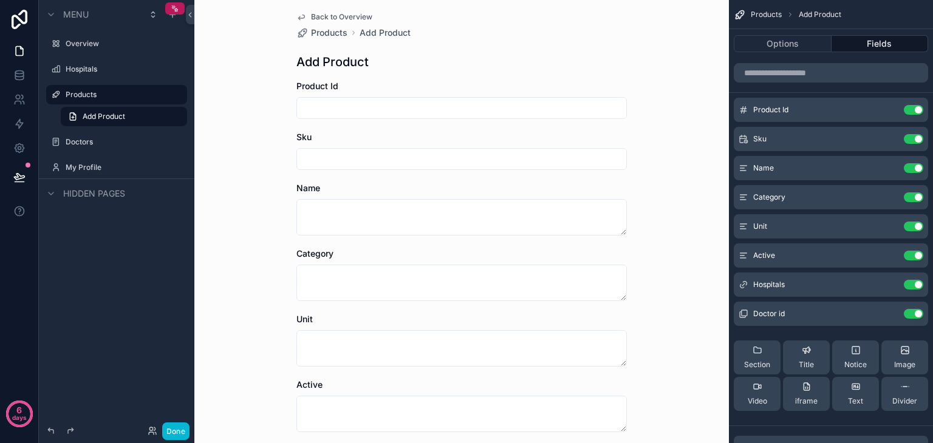
scroll to position [0, 0]
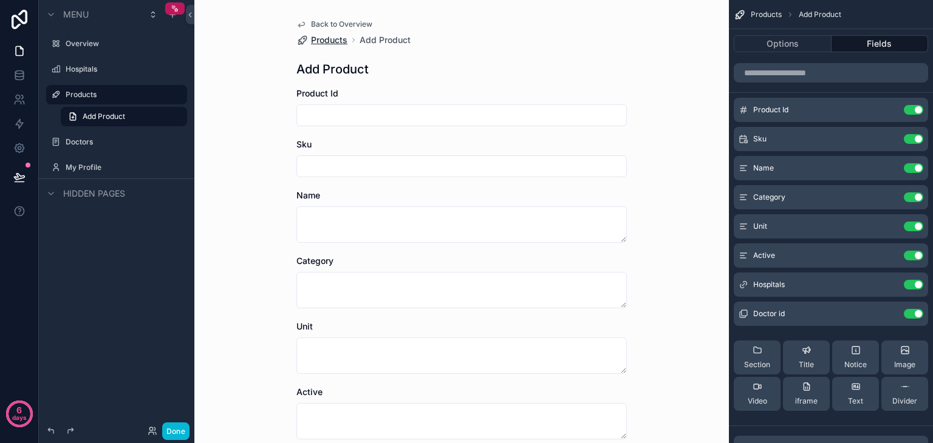
click at [311, 44] on span "Products" at bounding box center [329, 40] width 36 height 12
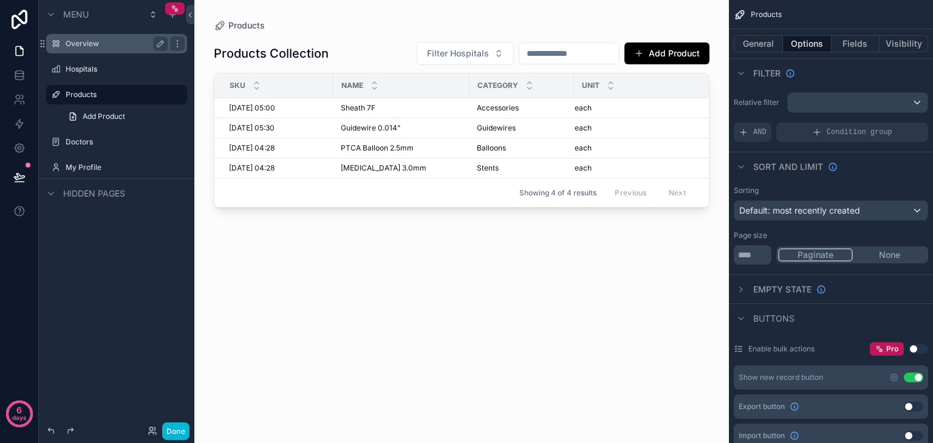
click at [81, 52] on div "Overview" at bounding box center [117, 43] width 136 height 19
click at [88, 46] on label "Overview" at bounding box center [114, 44] width 97 height 10
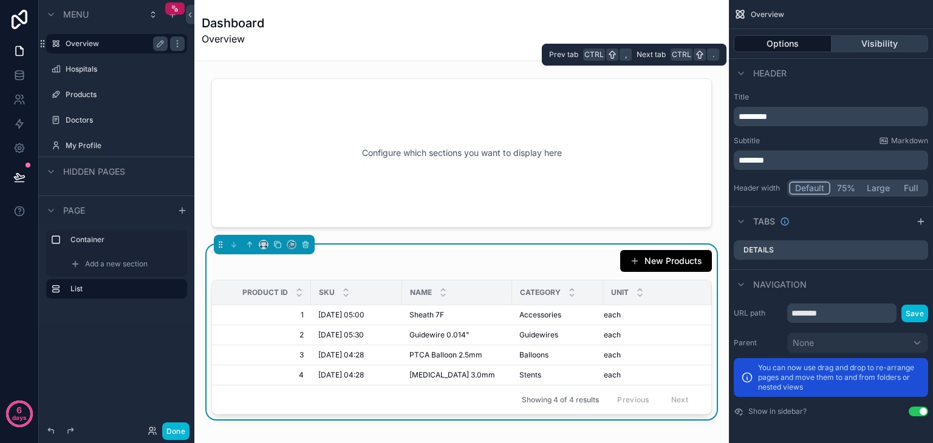
click at [864, 41] on button "Visibility" at bounding box center [879, 43] width 97 height 17
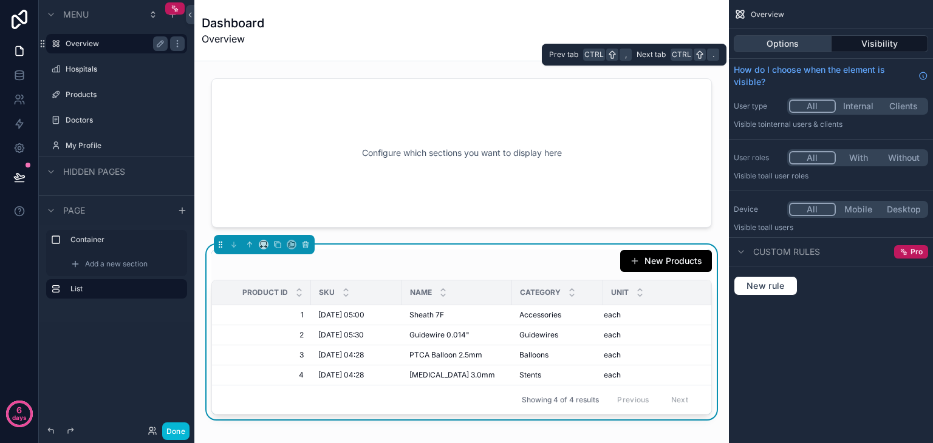
click at [784, 39] on button "Options" at bounding box center [782, 43] width 98 height 17
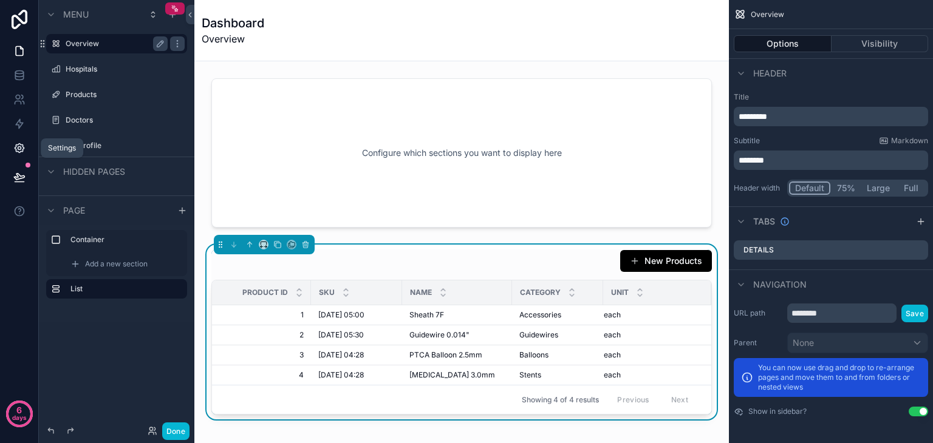
click at [7, 143] on link at bounding box center [19, 148] width 38 height 24
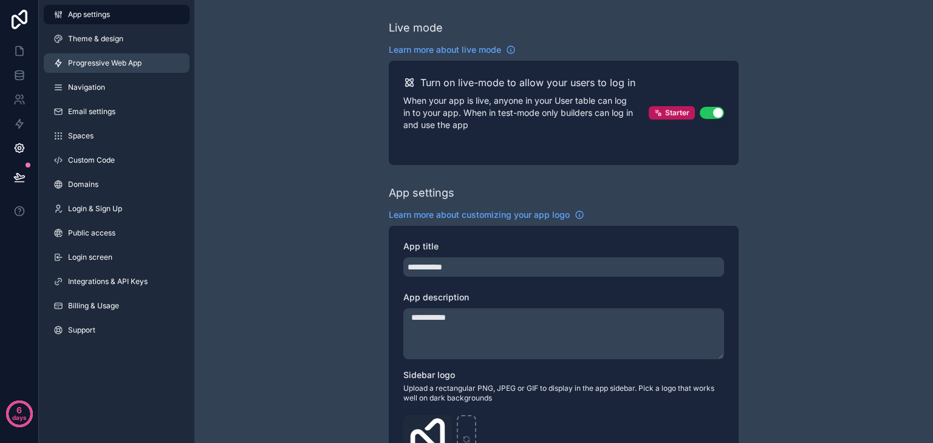
click at [134, 56] on link "Progressive Web App" at bounding box center [117, 62] width 146 height 19
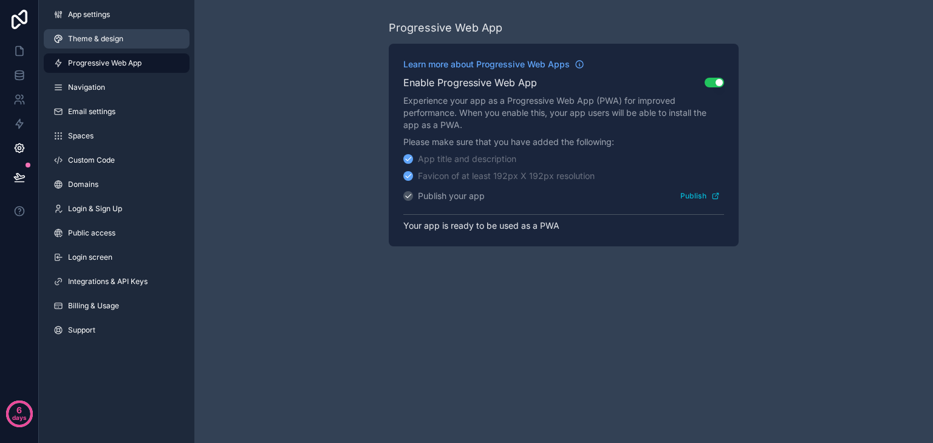
click at [110, 33] on link "Theme & design" at bounding box center [117, 38] width 146 height 19
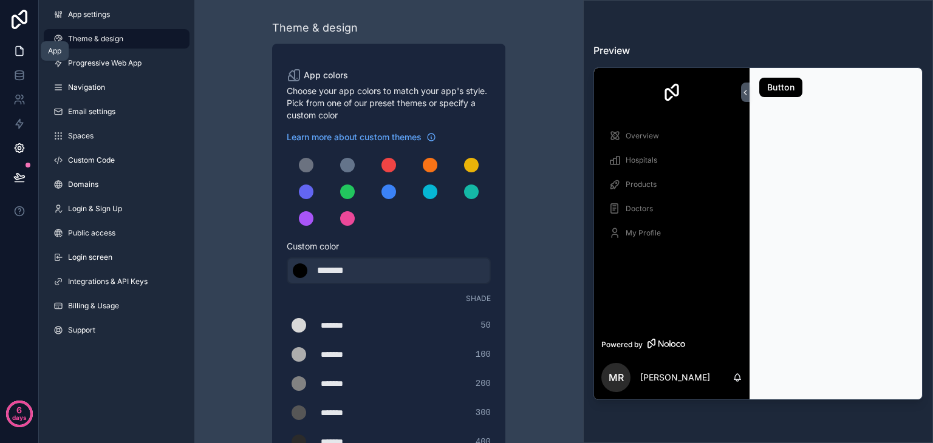
click at [8, 46] on link at bounding box center [19, 51] width 38 height 24
